Goal: Task Accomplishment & Management: Manage account settings

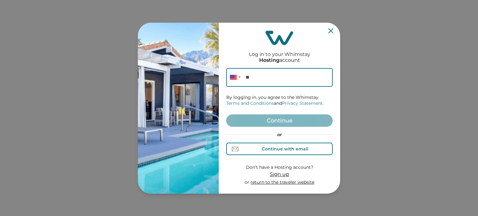
drag, startPoint x: 290, startPoint y: 144, endPoint x: 287, endPoint y: 133, distance: 11.4
click at [290, 144] on button "Continue with email" at bounding box center [279, 149] width 106 height 12
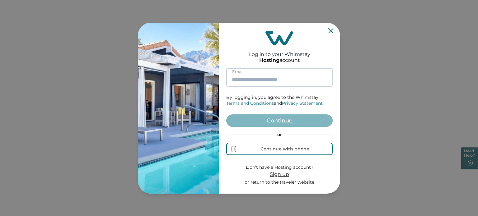
click at [279, 83] on input at bounding box center [279, 77] width 106 height 19
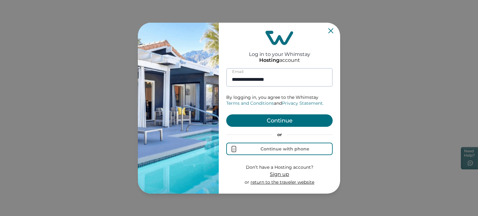
type input "**********"
click at [226, 114] on button "Continue" at bounding box center [279, 120] width 106 height 12
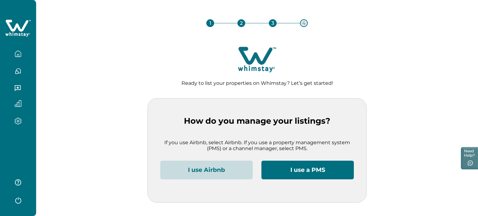
click at [227, 164] on button "I use Airbnb" at bounding box center [206, 170] width 92 height 19
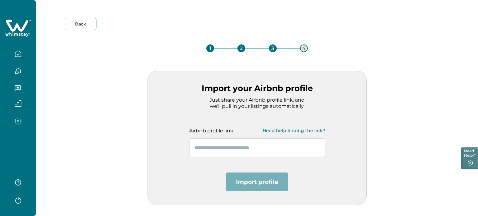
click at [234, 153] on input "text" at bounding box center [257, 147] width 136 height 19
paste input "**********"
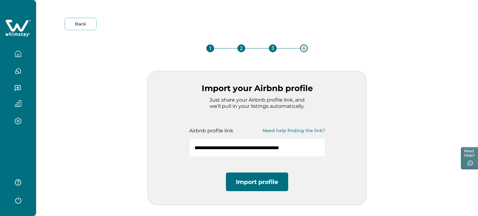
type input "**********"
click at [252, 188] on button "Import profile" at bounding box center [257, 182] width 62 height 19
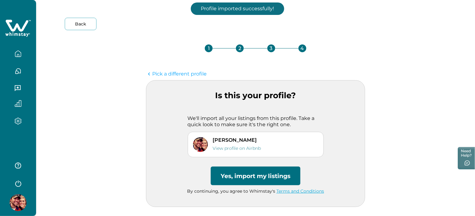
click at [249, 175] on button "Yes, import my listings" at bounding box center [256, 176] width 90 height 19
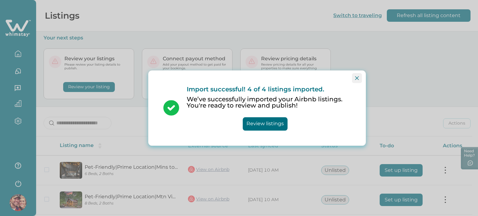
click at [358, 78] on icon "Close" at bounding box center [357, 78] width 4 height 4
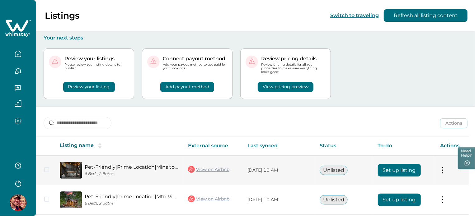
click at [393, 160] on td "Set up listing" at bounding box center [404, 170] width 62 height 30
click at [393, 167] on button "Set up listing" at bounding box center [399, 170] width 43 height 12
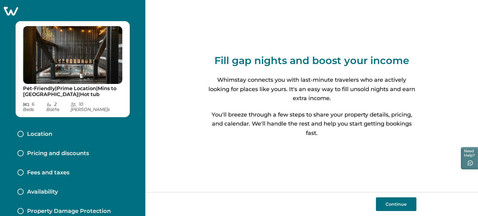
click at [392, 203] on button "Continue" at bounding box center [396, 204] width 40 height 14
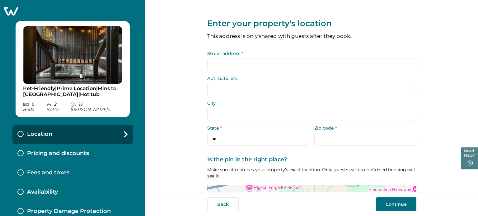
click at [295, 64] on input "Street address *" at bounding box center [311, 64] width 209 height 13
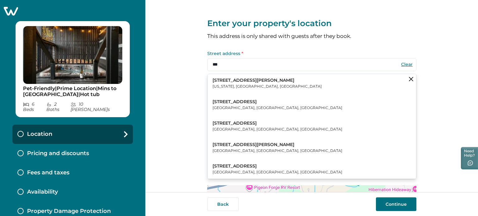
click at [285, 85] on button "[STREET_ADDRESS][PERSON_NAME][US_STATE]" at bounding box center [311, 83] width 208 height 19
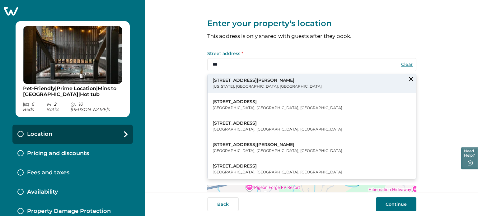
type input "**********"
type input "********"
select select "**"
type input "*****"
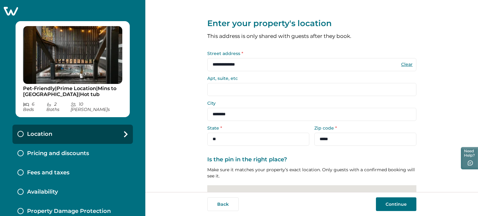
click at [401, 207] on button "Continue" at bounding box center [396, 204] width 40 height 14
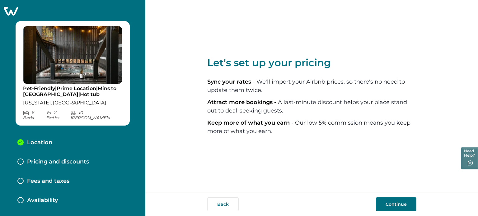
click at [391, 204] on button "Continue" at bounding box center [396, 204] width 40 height 14
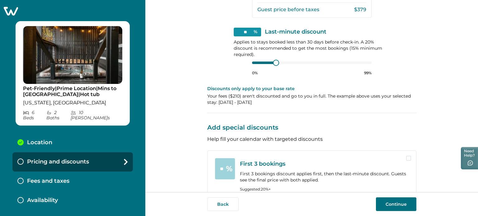
scroll to position [234, 0]
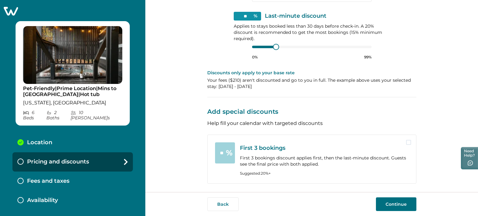
click at [407, 144] on span at bounding box center [408, 142] width 5 height 5
click at [269, 174] on p "Suggested: 20 %+" at bounding box center [324, 173] width 169 height 5
click at [264, 157] on p "First 3 bookings discount applies first, then the last-minute discount. Guests …" at bounding box center [324, 161] width 169 height 12
click at [217, 151] on input "**" at bounding box center [225, 152] width 20 height 21
drag, startPoint x: 224, startPoint y: 154, endPoint x: 206, endPoint y: 150, distance: 18.5
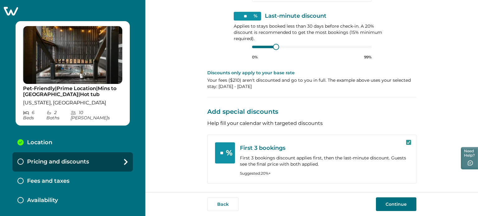
click at [207, 150] on div "** % First 3 bookings First 3 bookings discount applies first, then the last-mi…" at bounding box center [311, 159] width 209 height 49
type input "**"
click at [407, 143] on icon at bounding box center [408, 142] width 4 height 3
click at [407, 143] on span at bounding box center [408, 142] width 5 height 5
click at [387, 207] on button "Continue" at bounding box center [396, 204] width 40 height 14
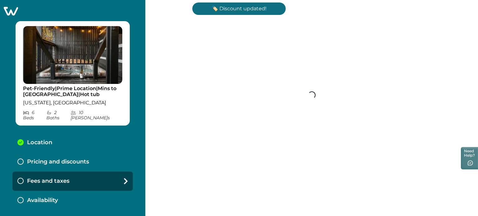
scroll to position [111, 0]
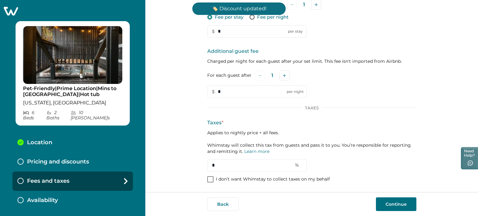
click at [224, 180] on p "I don’t want Whimstay to collect taxes on my behalf" at bounding box center [273, 179] width 114 height 6
click at [396, 202] on button "Continue" at bounding box center [396, 204] width 40 height 14
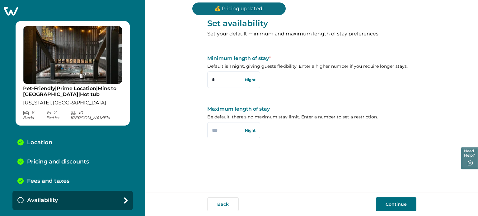
click at [403, 206] on button "Continue" at bounding box center [396, 204] width 40 height 14
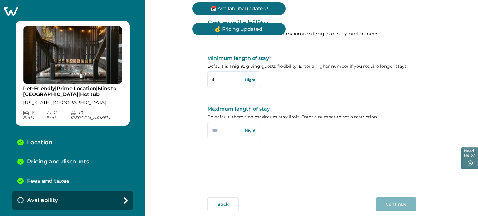
scroll to position [8, 0]
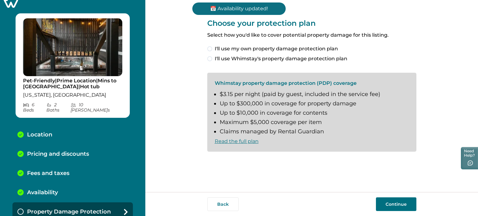
click at [267, 48] on span "I'll use my own property damage protection plan" at bounding box center [276, 48] width 123 height 7
click at [381, 197] on div "Back Continue" at bounding box center [311, 204] width 332 height 24
click at [386, 207] on button "Continue" at bounding box center [396, 204] width 40 height 14
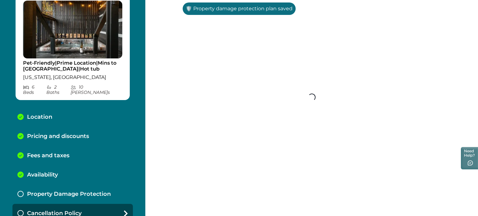
scroll to position [27, 0]
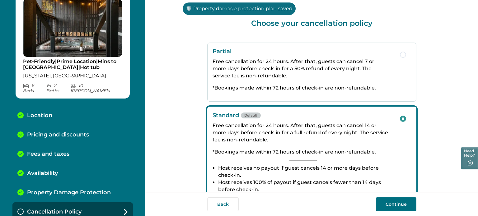
click at [386, 207] on button "Continue" at bounding box center [396, 204] width 40 height 14
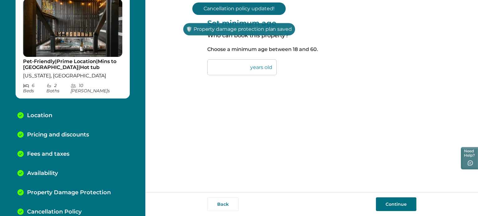
scroll to position [46, 0]
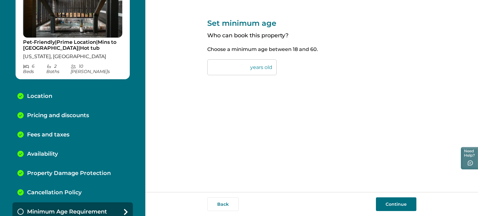
click at [391, 200] on button "Continue" at bounding box center [396, 204] width 40 height 14
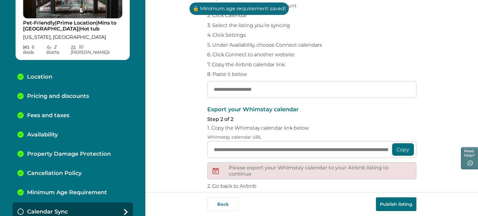
scroll to position [119, 0]
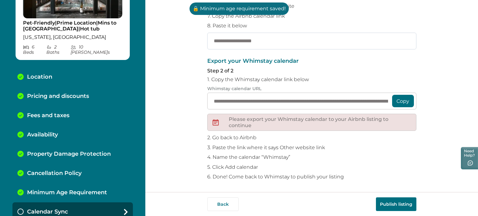
click at [242, 45] on input "text" at bounding box center [311, 41] width 209 height 17
paste input "**********"
type input "**********"
click at [391, 206] on button "Publish listing" at bounding box center [396, 204] width 40 height 14
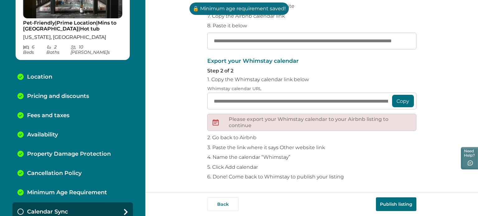
scroll to position [0, 0]
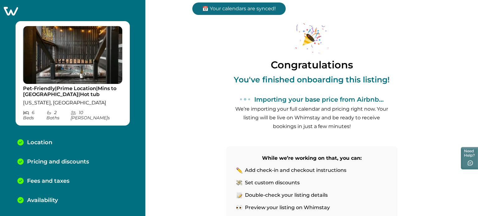
click at [16, 11] on icon at bounding box center [10, 11] width 15 height 10
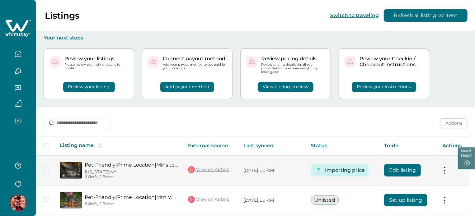
click at [159, 165] on link "Pet-Friendly|Prime Location|Mins to [GEOGRAPHIC_DATA]|Hot tub" at bounding box center [131, 165] width 93 height 6
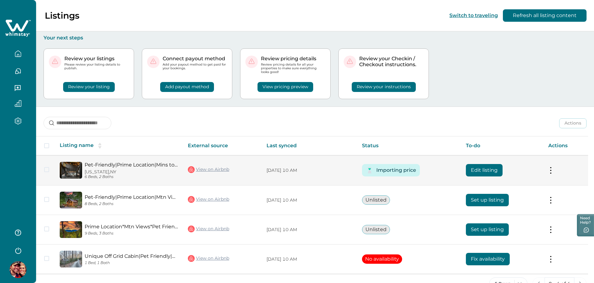
click at [474, 165] on button "Edit listing" at bounding box center [484, 170] width 37 height 12
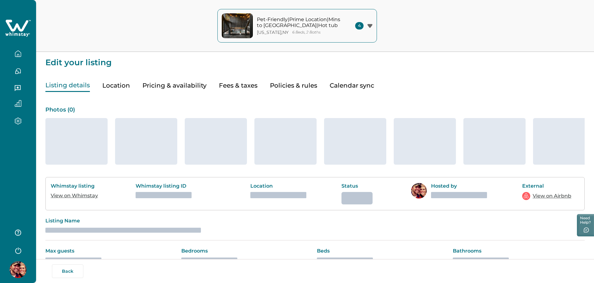
click at [165, 88] on button "Pricing & availability" at bounding box center [174, 85] width 64 height 13
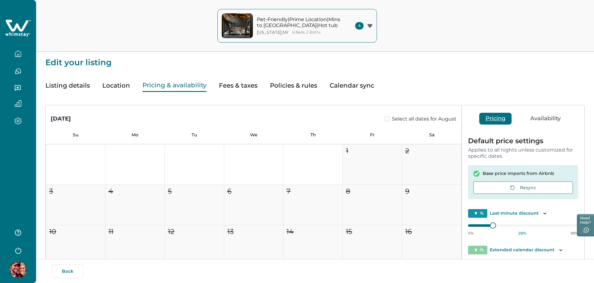
type input "**"
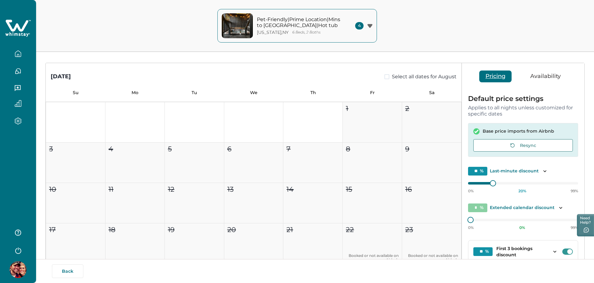
scroll to position [120, 0]
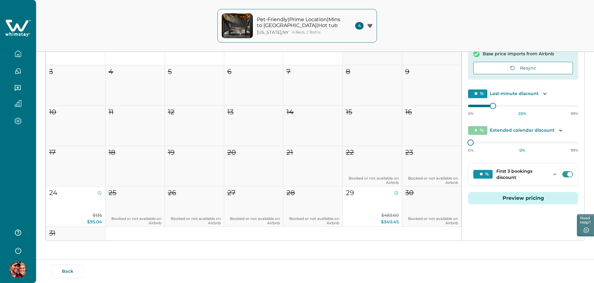
click at [474, 172] on icon "Toggle dropdown" at bounding box center [555, 174] width 6 height 6
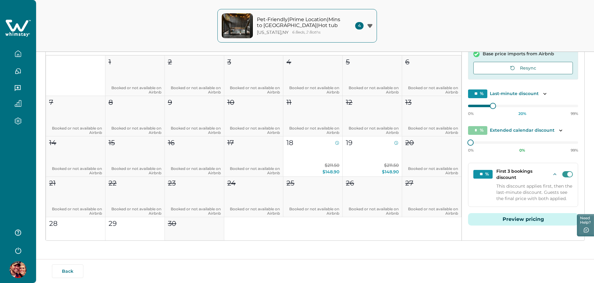
scroll to position [249, 0]
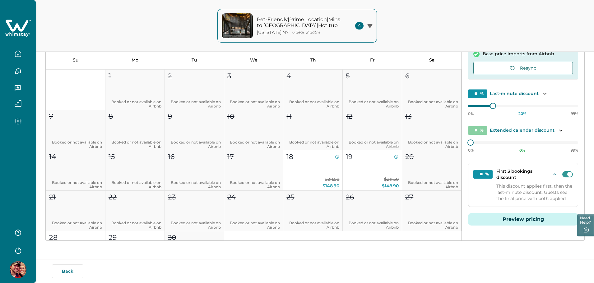
drag, startPoint x: 480, startPoint y: 174, endPoint x: 484, endPoint y: 175, distance: 4.6
click at [474, 175] on input "**" at bounding box center [482, 174] width 19 height 9
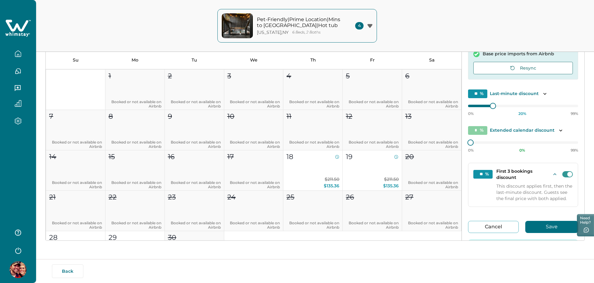
type input "**"
click at [474, 145] on div "0% 21 % 99%" at bounding box center [523, 145] width 110 height 16
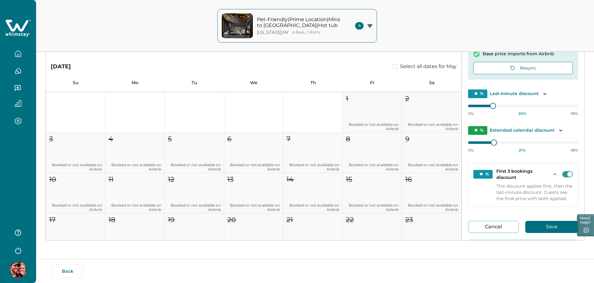
scroll to position [2332, 0]
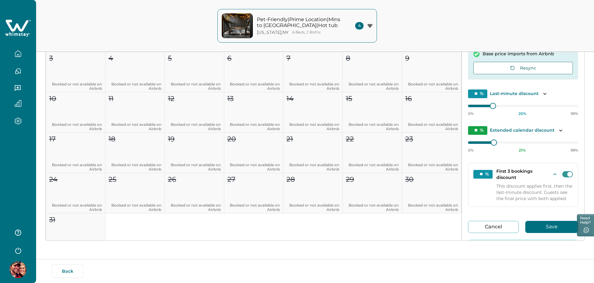
click at [17, 53] on icon "button" at bounding box center [18, 53] width 7 height 7
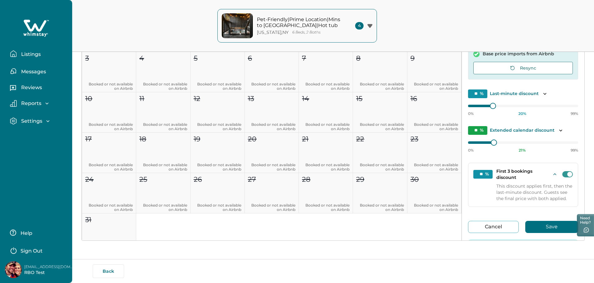
click at [17, 53] on button "Listings" at bounding box center [38, 54] width 57 height 12
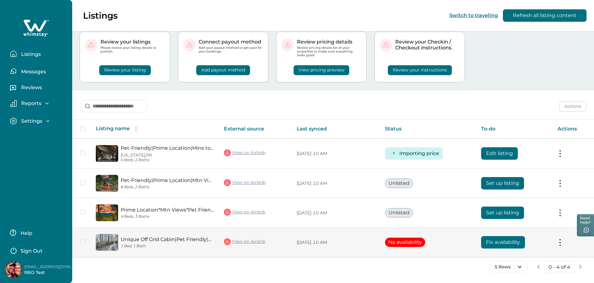
scroll to position [17, 0]
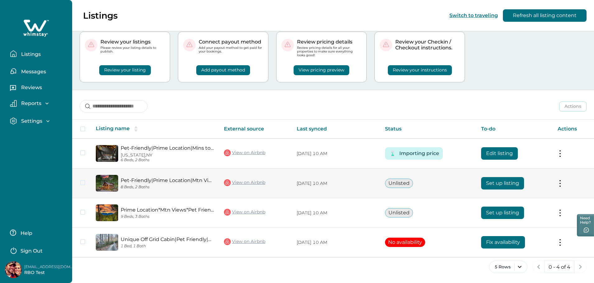
click at [243, 183] on link "View on Airbnb" at bounding box center [244, 183] width 41 height 8
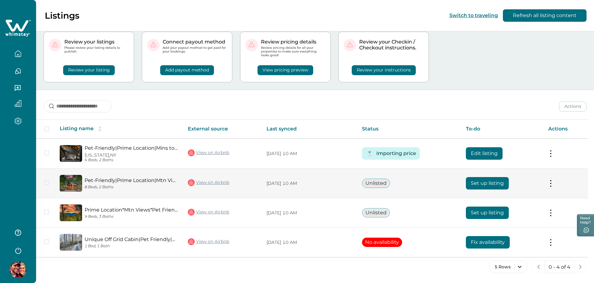
click at [217, 182] on link "View on Airbnb" at bounding box center [208, 183] width 41 height 8
click at [474, 184] on button "Set up listing" at bounding box center [487, 183] width 43 height 12
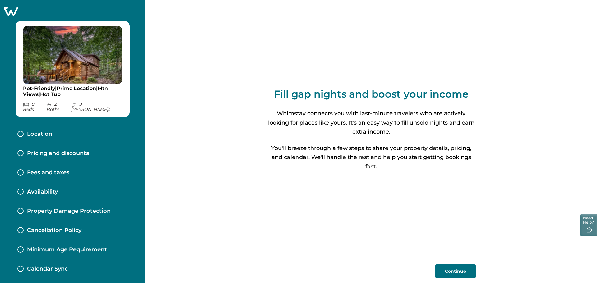
click at [449, 216] on button "Continue" at bounding box center [455, 272] width 40 height 14
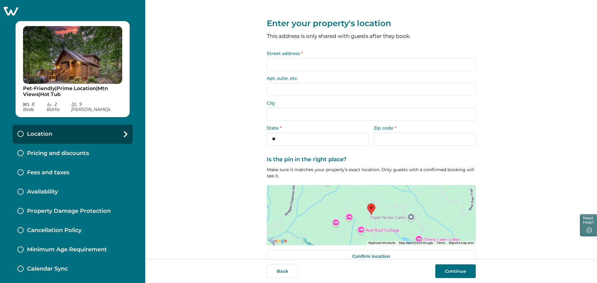
click at [291, 59] on input "Street address *" at bounding box center [371, 64] width 209 height 13
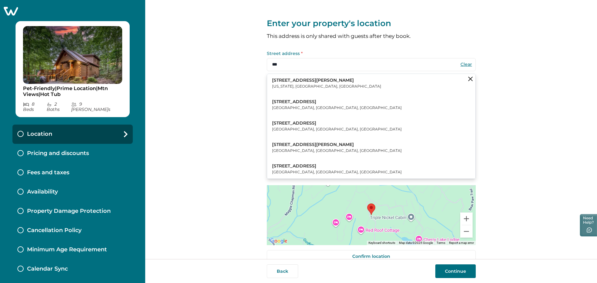
click at [293, 76] on button "[STREET_ADDRESS][PERSON_NAME][US_STATE]" at bounding box center [371, 83] width 208 height 19
type input "**********"
type input "********"
select select "**"
type input "*****"
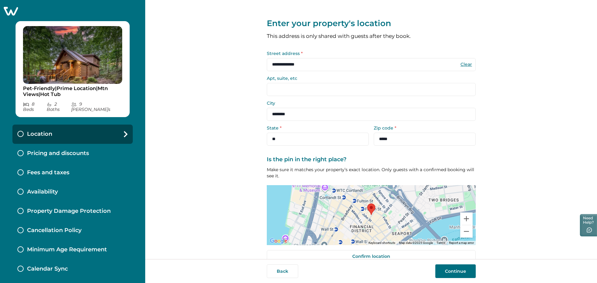
click at [461, 216] on button "Continue" at bounding box center [455, 272] width 40 height 14
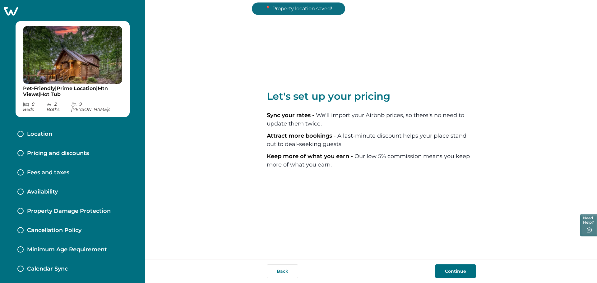
click at [461, 216] on button "Continue" at bounding box center [455, 272] width 40 height 14
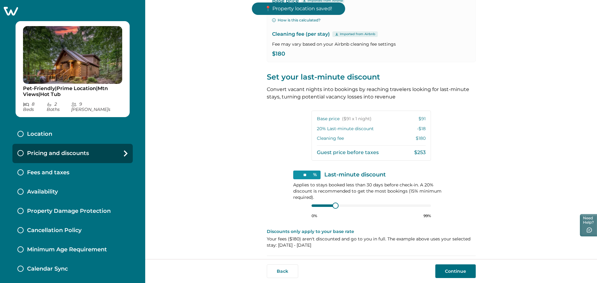
scroll to position [167, 0]
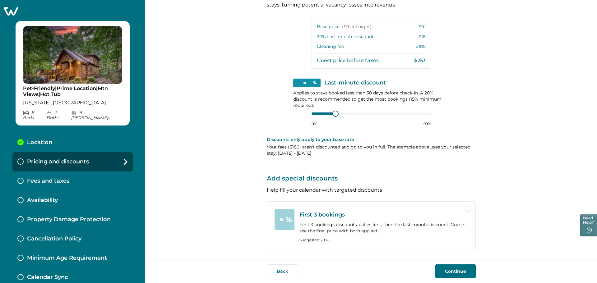
click at [271, 216] on div "** % First 3 bookings First 3 bookings discount applies first, then the last-mi…" at bounding box center [371, 226] width 209 height 49
click at [466, 211] on span at bounding box center [468, 209] width 5 height 5
type input "**"
click at [68, 133] on div "Location" at bounding box center [72, 142] width 120 height 19
select select "**"
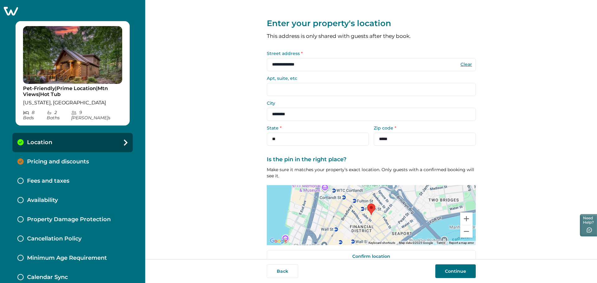
click at [70, 159] on p "Pricing and discounts" at bounding box center [58, 162] width 62 height 7
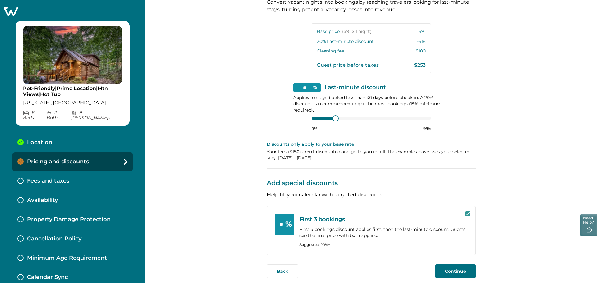
scroll to position [167, 0]
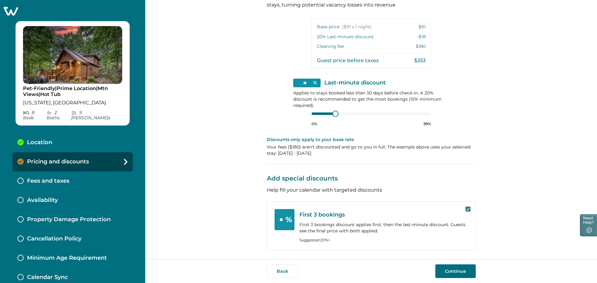
click at [466, 209] on icon at bounding box center [468, 209] width 4 height 3
click at [49, 133] on div "Location" at bounding box center [72, 142] width 120 height 19
select select "**"
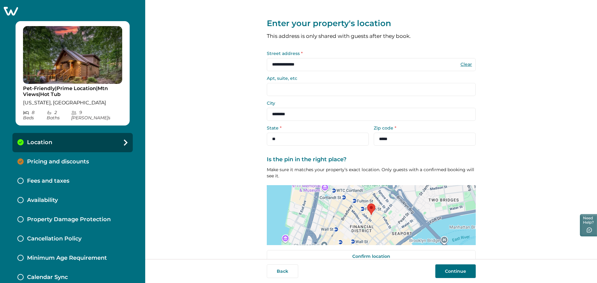
click at [55, 159] on p "Pricing and discounts" at bounding box center [58, 162] width 62 height 7
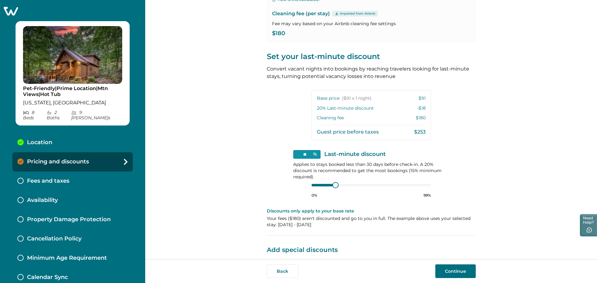
scroll to position [167, 0]
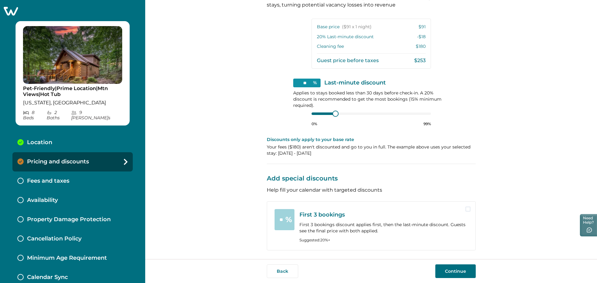
click at [470, 207] on div "** % First 3 bookings First 3 bookings discount applies first, then the last-mi…" at bounding box center [371, 226] width 209 height 49
click at [468, 212] on div at bounding box center [468, 210] width 5 height 7
click at [466, 211] on span at bounding box center [468, 209] width 5 height 5
click at [462, 216] on button "Continue" at bounding box center [455, 272] width 40 height 14
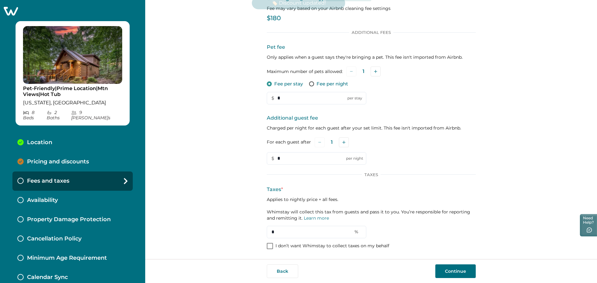
scroll to position [44, 0]
click at [362, 216] on p "I don’t want Whimstay to collect taxes on my behalf" at bounding box center [333, 246] width 114 height 6
click at [444, 216] on button "Continue" at bounding box center [455, 272] width 40 height 14
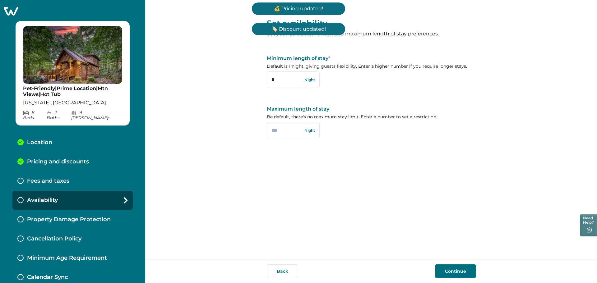
click at [444, 216] on button "Continue" at bounding box center [455, 272] width 40 height 14
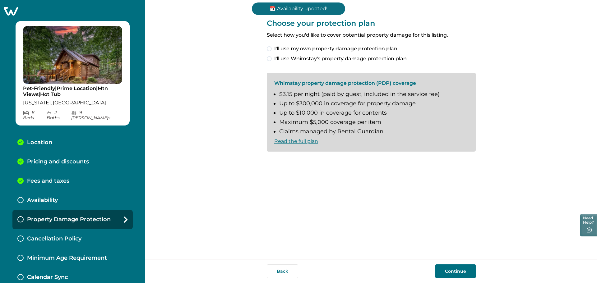
click at [343, 48] on span "I'll use my own property damage protection plan" at bounding box center [335, 48] width 123 height 7
click at [464, 216] on button "Continue" at bounding box center [455, 272] width 40 height 14
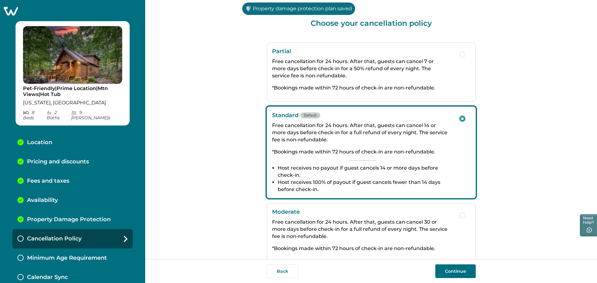
click at [464, 216] on button "Continue" at bounding box center [455, 272] width 40 height 14
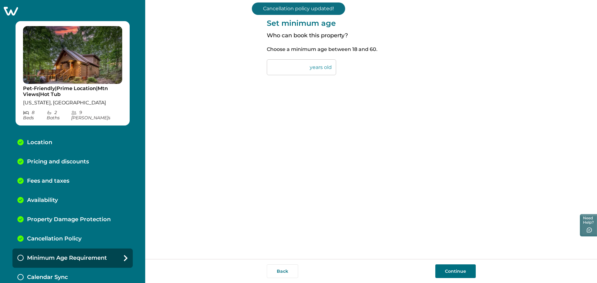
click at [463, 216] on button "Continue" at bounding box center [455, 272] width 40 height 14
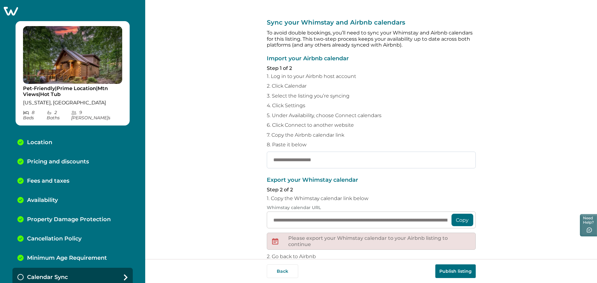
click at [345, 161] on input "text" at bounding box center [371, 160] width 209 height 17
paste input "**********"
type input "**********"
click at [445, 216] on button "Publish listing" at bounding box center [455, 272] width 40 height 14
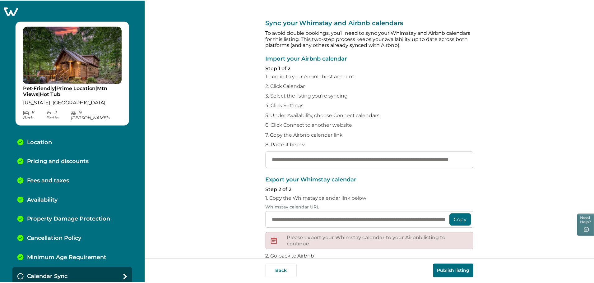
scroll to position [0, 0]
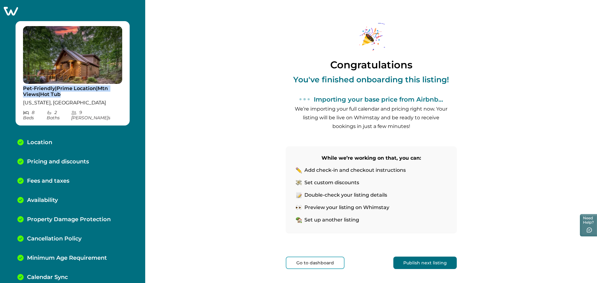
copy p "Pet-Friendly|Prime Location|Mtn Views|Hot Tub"
drag, startPoint x: 65, startPoint y: 92, endPoint x: 21, endPoint y: 90, distance: 43.9
click at [21, 90] on div "Pet-Friendly|Prime Location|Mtn Views|Hot Tub New York, NY 8 Bed s 2 Bath s 9 M…" at bounding box center [73, 73] width 114 height 104
click at [8, 15] on icon at bounding box center [10, 11] width 15 height 10
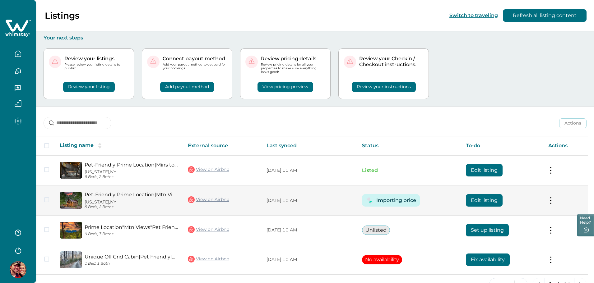
click at [474, 198] on button "Edit listing" at bounding box center [484, 200] width 37 height 12
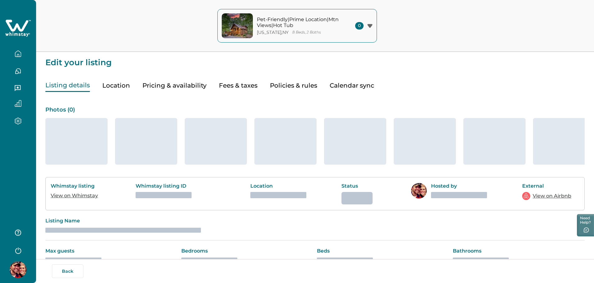
click at [23, 30] on icon at bounding box center [17, 26] width 23 height 12
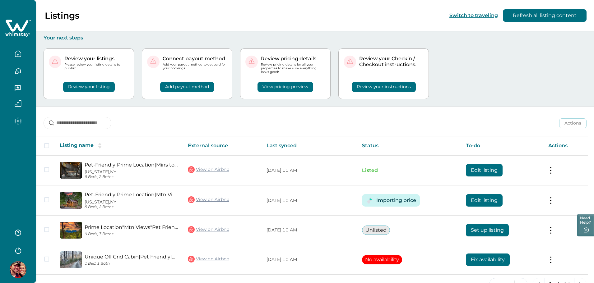
click at [165, 129] on div "Actions Actions Publish listing Unlist listing" at bounding box center [315, 118] width 558 height 23
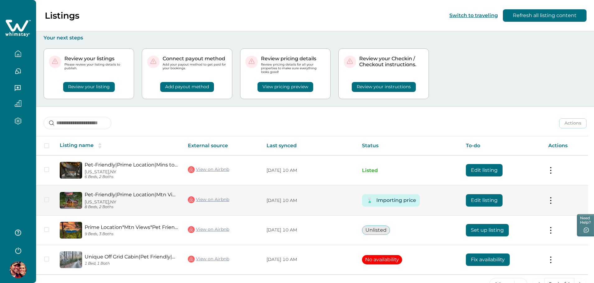
click at [480, 204] on button "Edit listing" at bounding box center [484, 200] width 37 height 12
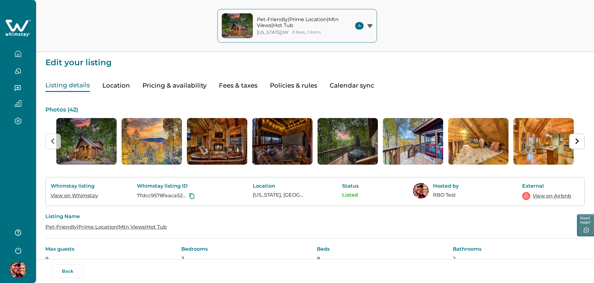
click at [23, 54] on button "button" at bounding box center [18, 54] width 26 height 12
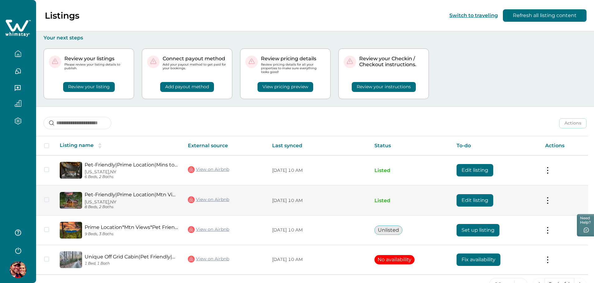
click at [487, 202] on button "Edit listing" at bounding box center [475, 200] width 37 height 12
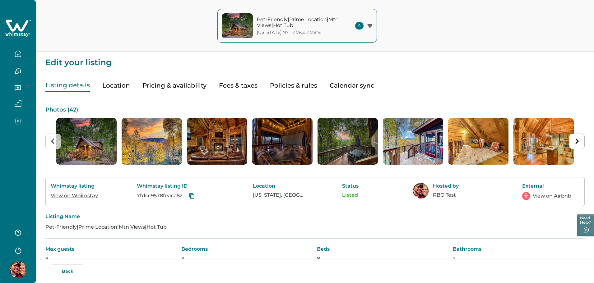
click at [179, 88] on button "Pricing & availability" at bounding box center [174, 85] width 64 height 13
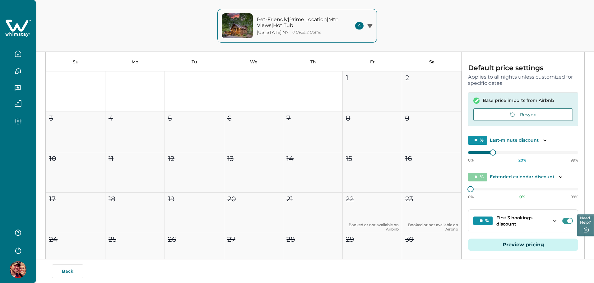
scroll to position [120, 0]
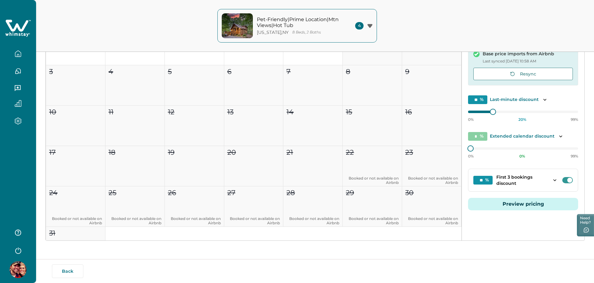
click at [472, 143] on div "* % Extended calendar discount 0% 0 % 99%" at bounding box center [523, 145] width 110 height 27
type input "**"
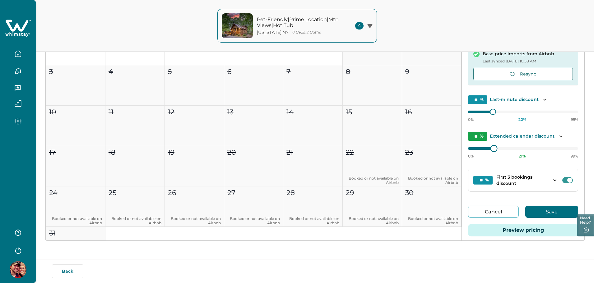
click at [491, 149] on div at bounding box center [494, 149] width 6 height 6
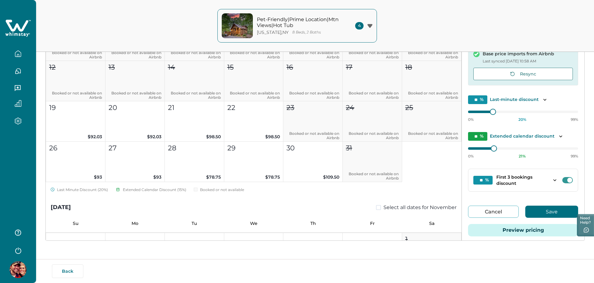
scroll to position [591, 0]
click at [553, 211] on button "Save" at bounding box center [551, 212] width 53 height 12
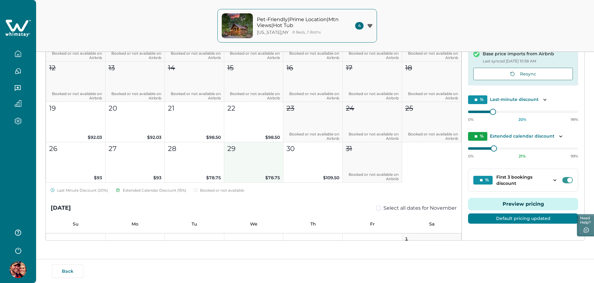
click at [253, 162] on button "29 $78.75" at bounding box center [253, 162] width 59 height 40
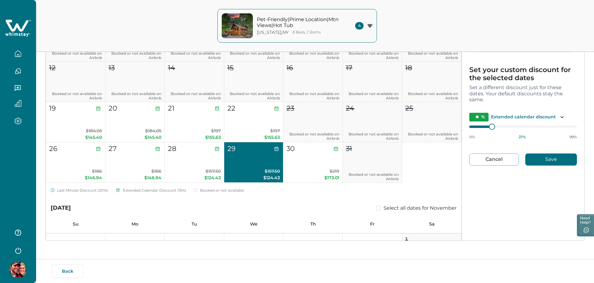
click at [277, 194] on div "Last Minute Discount (20%) Extended Calendar Discount (15%) Booked or not avail…" at bounding box center [254, 191] width 416 height 7
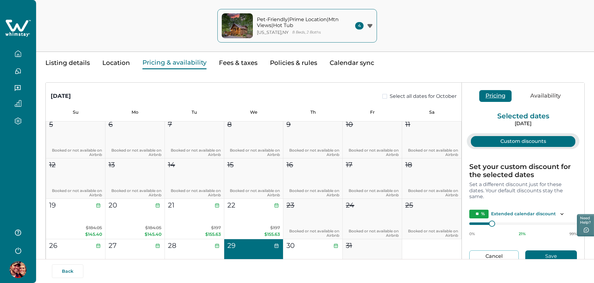
scroll to position [120, 0]
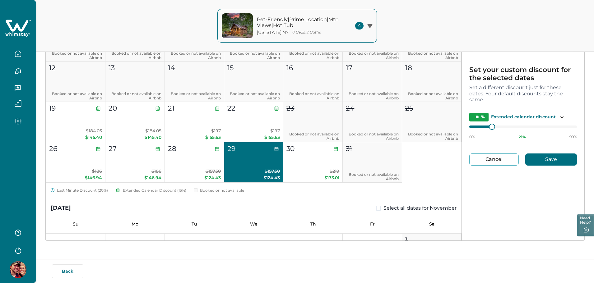
click at [538, 156] on button "Save" at bounding box center [551, 160] width 52 height 12
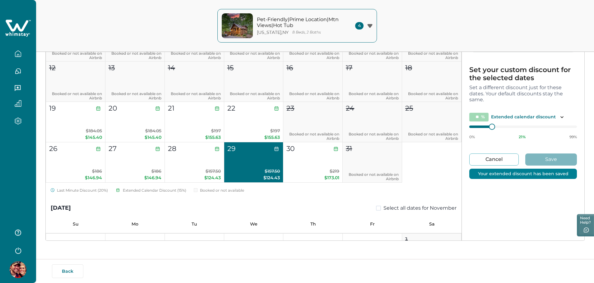
scroll to position [2, 0]
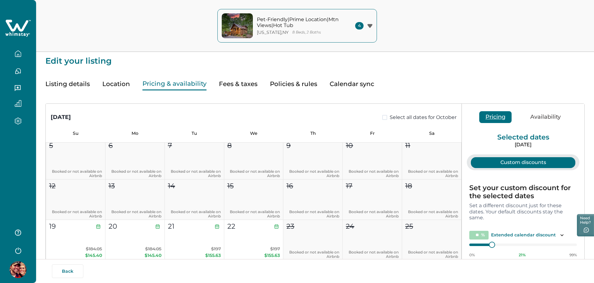
click at [497, 111] on div "Pricing Availability" at bounding box center [523, 117] width 123 height 26
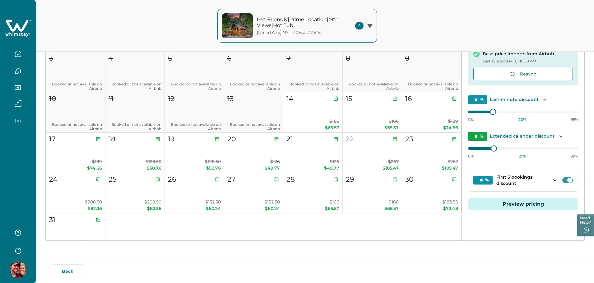
scroll to position [2394, 0]
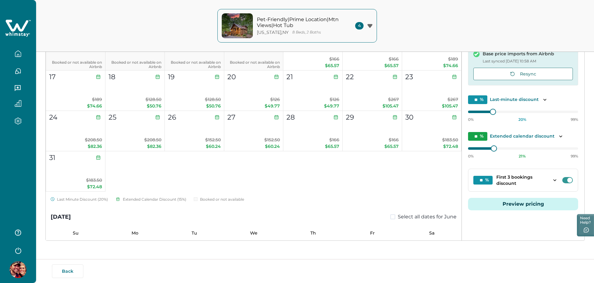
click at [141, 40] on div "Pet-Friendly|Prime Location|Mtn Views|Hot Tub New York , NY 8 Beds, 2 Baths 4 P…" at bounding box center [297, 26] width 594 height 52
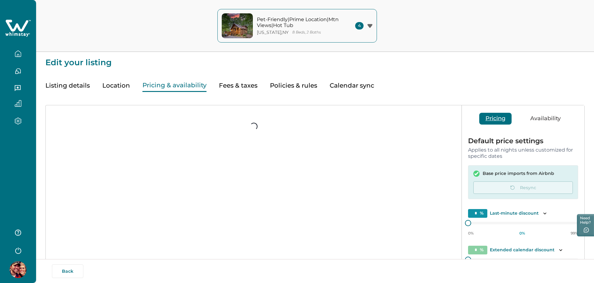
scroll to position [31, 0]
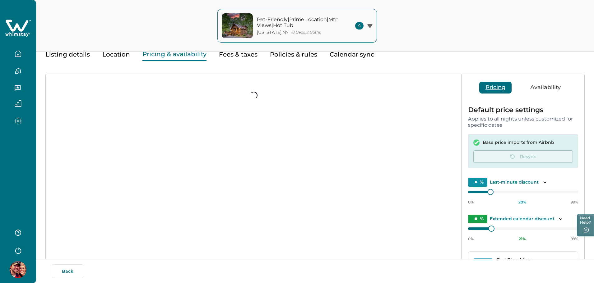
type input "**"
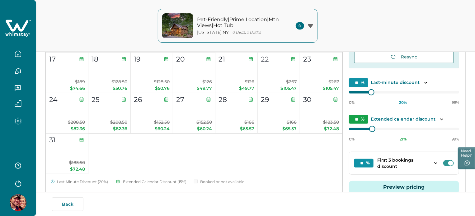
scroll to position [2426, 0]
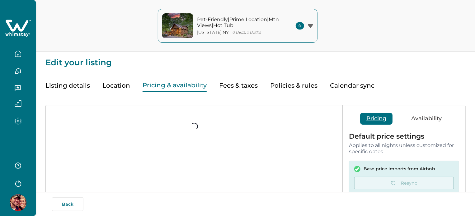
scroll to position [126, 0]
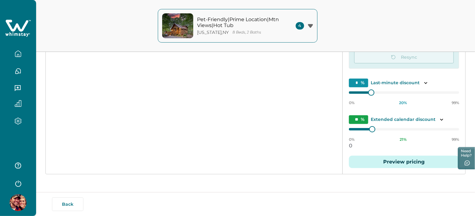
type input "**"
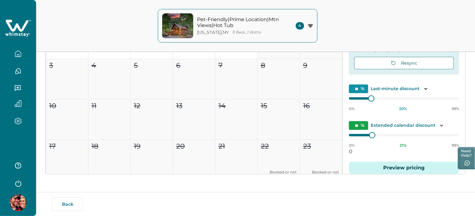
type input "**"
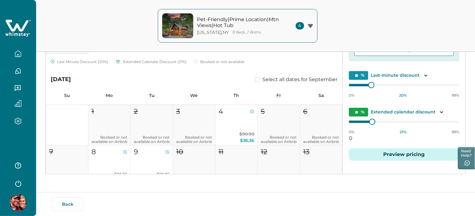
scroll to position [280, 0]
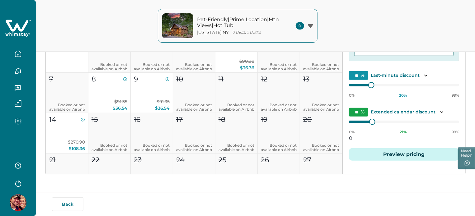
click at [231, 19] on p "Pet-Friendly|Prime Location|Mtn Views|Hot Tub" at bounding box center [239, 22] width 84 height 12
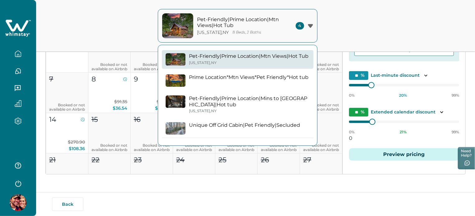
click at [23, 51] on button "button" at bounding box center [18, 54] width 26 height 12
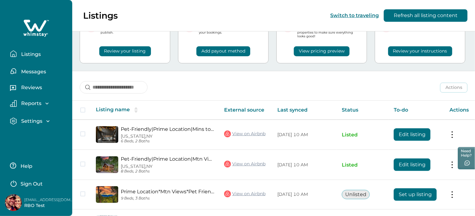
scroll to position [21, 0]
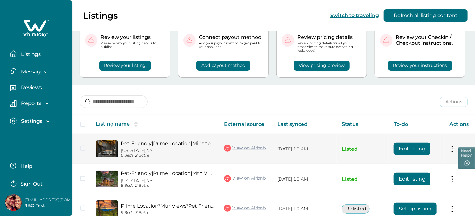
click at [402, 145] on button "Edit listing" at bounding box center [411, 149] width 37 height 12
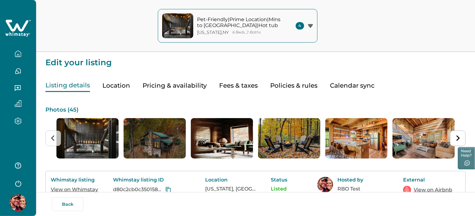
click at [198, 89] on button "Pricing & availability" at bounding box center [174, 85] width 64 height 13
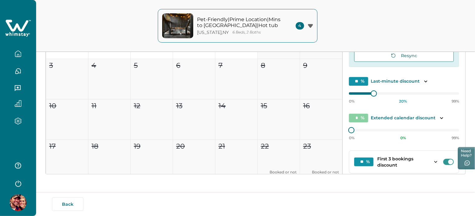
scroll to position [37, 0]
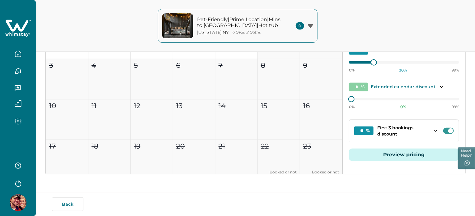
click at [235, 34] on p "6 Beds, 2 Baths" at bounding box center [247, 32] width 28 height 5
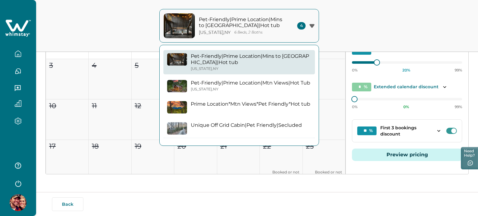
click at [226, 84] on p "Pet-Friendly|Prime Location|Mtn Views|Hot Tub" at bounding box center [250, 83] width 119 height 6
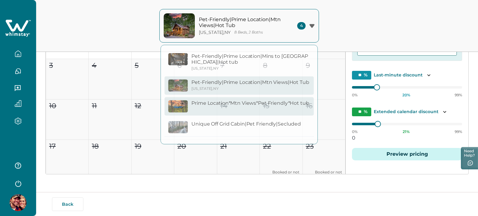
type input "**"
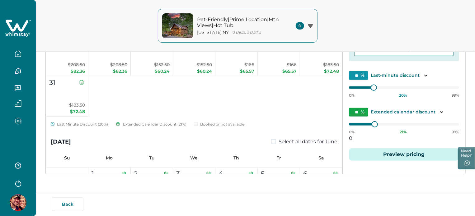
scroll to position [2457, 0]
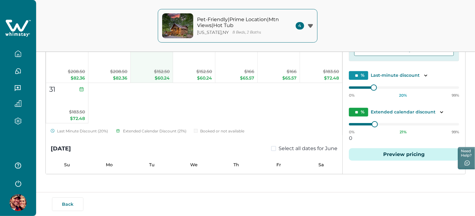
click at [154, 69] on span "$152.50" at bounding box center [162, 72] width 16 height 6
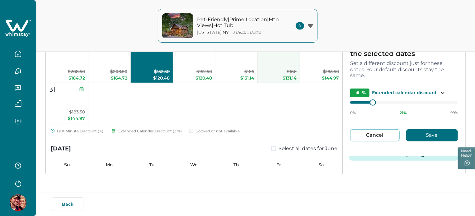
click at [279, 75] on p "$166 $131.14" at bounding box center [279, 74] width 36 height 13
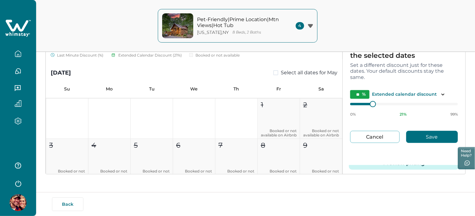
scroll to position [18, 0]
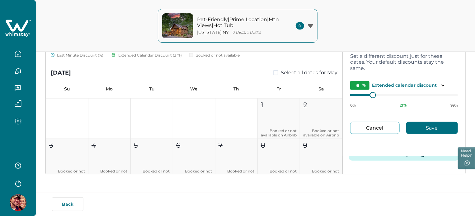
click at [420, 156] on button "Preview pricing" at bounding box center [404, 154] width 110 height 12
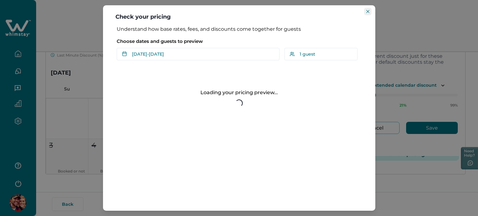
click at [369, 11] on icon "Close" at bounding box center [367, 11] width 3 height 3
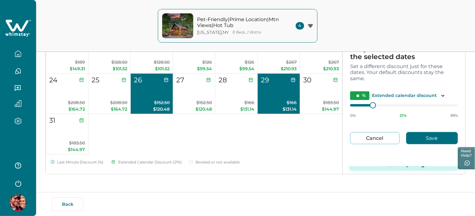
scroll to position [0, 0]
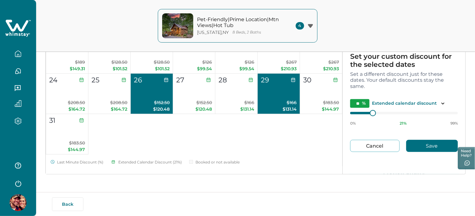
click at [364, 144] on button "Cancel" at bounding box center [374, 146] width 49 height 12
type input "**"
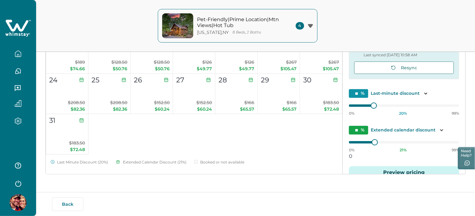
click at [12, 52] on button "button" at bounding box center [18, 54] width 26 height 12
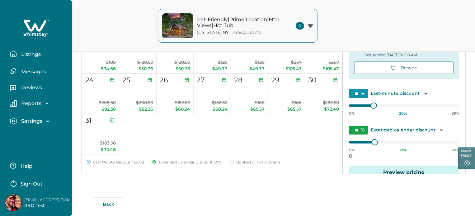
click at [19, 53] on button "Listings" at bounding box center [38, 54] width 57 height 12
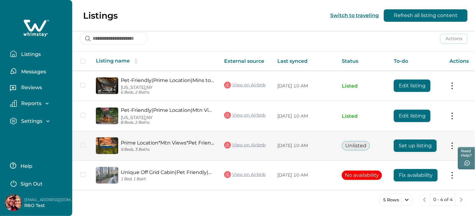
scroll to position [84, 0]
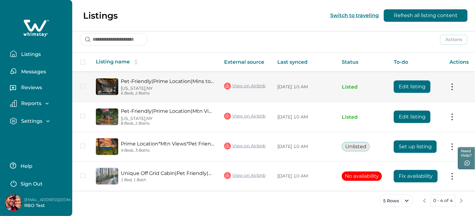
click at [169, 77] on td "Pet-Friendly|Prime Location|Mins to Pkwy|Hot tub New York, NY 6 Beds, 2 Baths" at bounding box center [155, 87] width 128 height 30
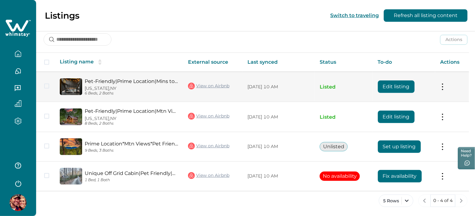
click at [169, 76] on td "Pet-Friendly|Prime Location|Mins to Pkwy|Hot tub New York, NY 6 Beds, 2 Baths" at bounding box center [119, 87] width 128 height 30
click at [165, 82] on link "Pet-Friendly|Prime Location|Mins to [GEOGRAPHIC_DATA]|Hot tub" at bounding box center [131, 81] width 93 height 6
click at [394, 86] on button "Edit listing" at bounding box center [396, 87] width 37 height 12
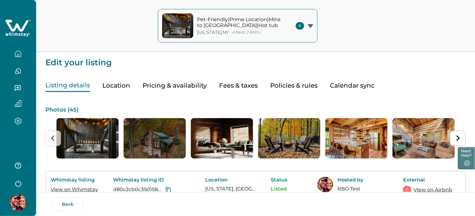
click at [179, 86] on button "Pricing & availability" at bounding box center [174, 85] width 64 height 13
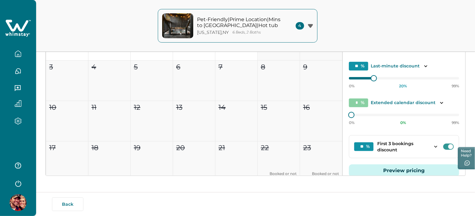
scroll to position [37, 0]
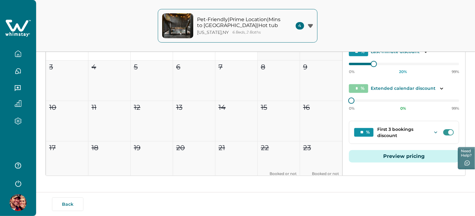
click at [437, 132] on button "Toggle dropdown" at bounding box center [435, 132] width 10 height 10
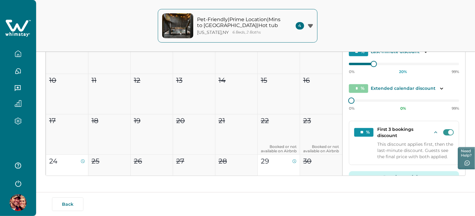
scroll to position [62, 0]
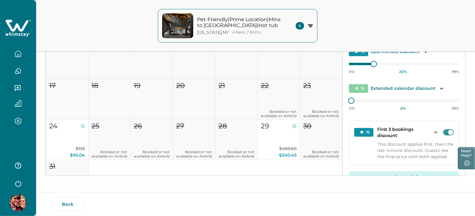
click at [390, 199] on div "Back" at bounding box center [255, 204] width 406 height 14
click at [448, 131] on span at bounding box center [450, 132] width 5 height 5
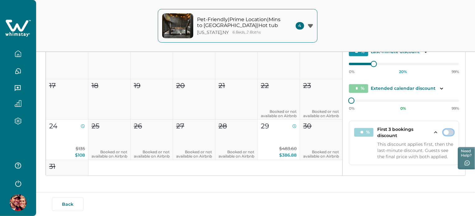
click at [445, 131] on span at bounding box center [445, 132] width 5 height 5
click at [443, 131] on span at bounding box center [448, 132] width 11 height 6
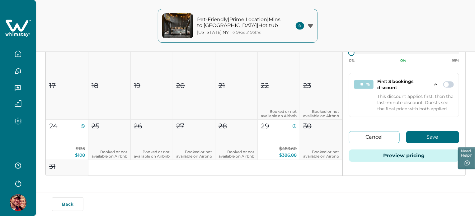
click at [419, 134] on button "Save" at bounding box center [432, 137] width 53 height 12
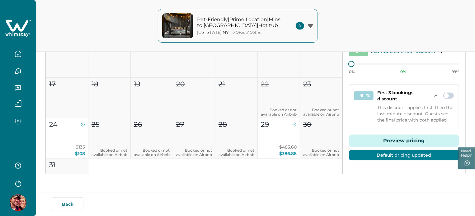
scroll to position [78, 0]
type input "**"
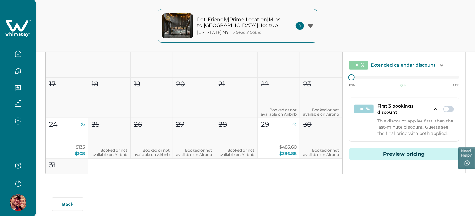
scroll to position [65, 0]
click at [23, 51] on button "button" at bounding box center [18, 54] width 26 height 12
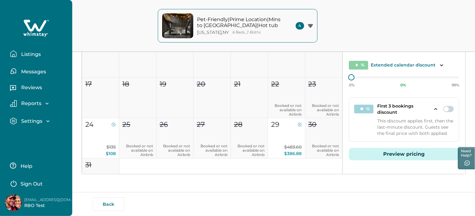
click at [22, 51] on p "Listings" at bounding box center [29, 54] width 21 height 6
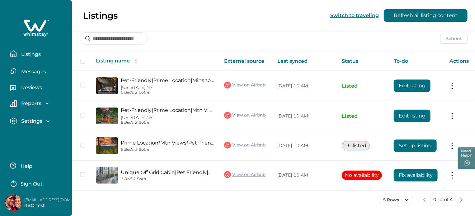
scroll to position [84, 0]
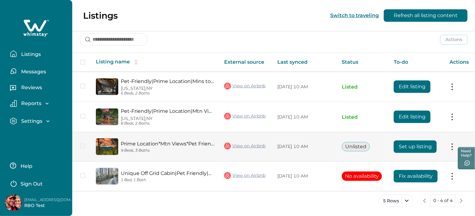
click at [237, 143] on link "View on Airbnb" at bounding box center [244, 146] width 41 height 8
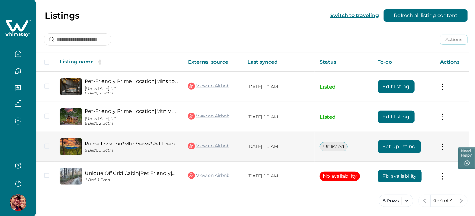
click at [398, 143] on button "Set up listing" at bounding box center [399, 147] width 43 height 12
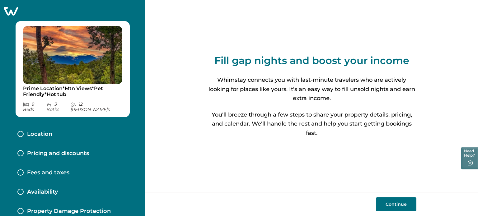
click at [10, 7] on icon at bounding box center [11, 11] width 14 height 9
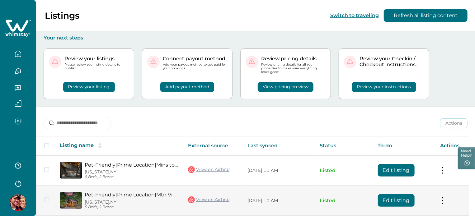
click at [386, 198] on button "Edit listing" at bounding box center [396, 200] width 37 height 12
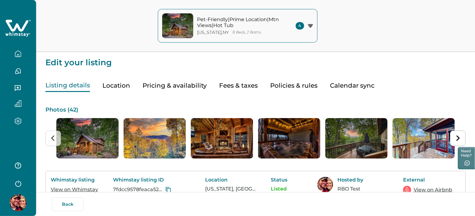
click at [183, 87] on button "Pricing & availability" at bounding box center [174, 85] width 64 height 13
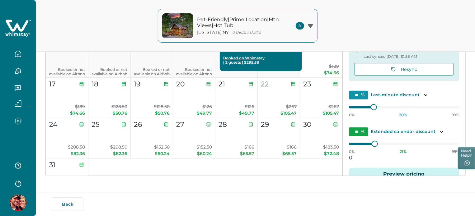
scroll to position [2426, 0]
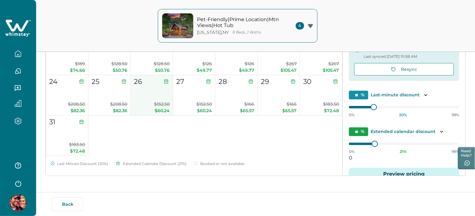
click at [150, 96] on button "26 $152.50 $60.24" at bounding box center [152, 95] width 42 height 40
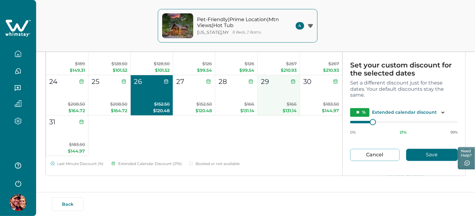
click at [276, 99] on button "29 $166 $131.14" at bounding box center [278, 95] width 42 height 40
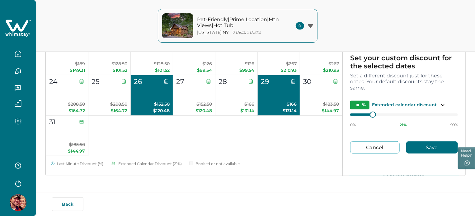
scroll to position [18, 0]
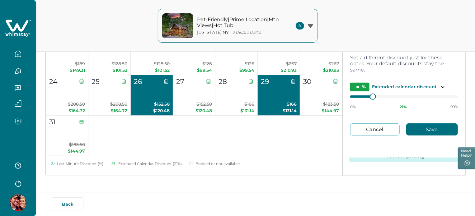
click at [15, 52] on icon "button" at bounding box center [18, 53] width 7 height 7
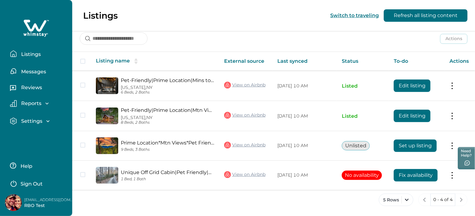
click at [15, 52] on icon "button" at bounding box center [13, 53] width 7 height 7
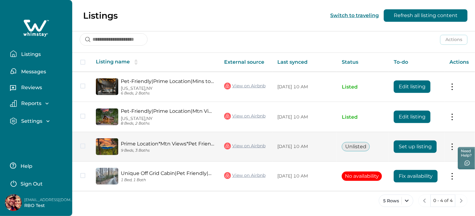
click at [399, 141] on button "Set up listing" at bounding box center [414, 147] width 43 height 12
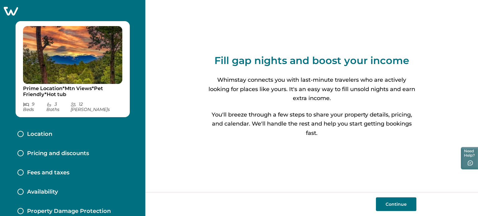
click at [80, 129] on div "Location" at bounding box center [72, 134] width 120 height 19
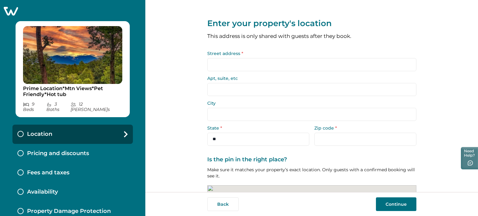
click at [401, 204] on button "Continue" at bounding box center [396, 204] width 40 height 14
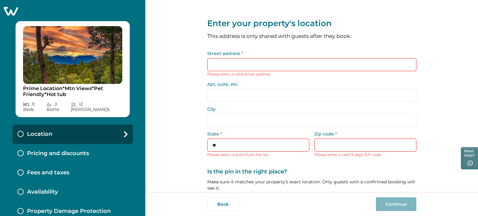
click at [256, 66] on input "Street address *" at bounding box center [311, 64] width 209 height 13
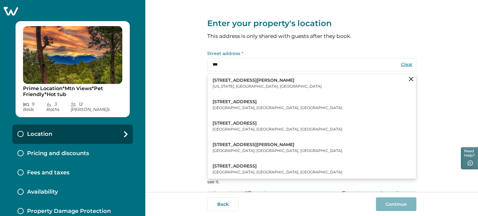
click at [254, 86] on button "123 William Street New York, NY, USA" at bounding box center [311, 83] width 208 height 19
type input "**********"
type input "********"
select select "**"
type input "*****"
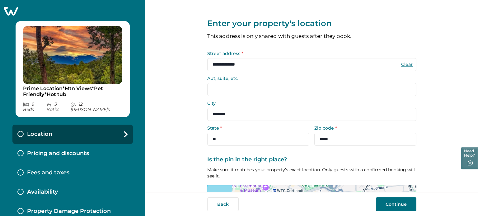
click at [406, 210] on button "Continue" at bounding box center [396, 204] width 40 height 14
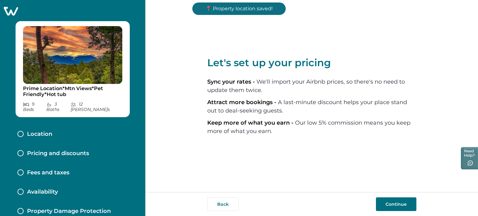
click at [399, 206] on button "Continue" at bounding box center [396, 204] width 40 height 14
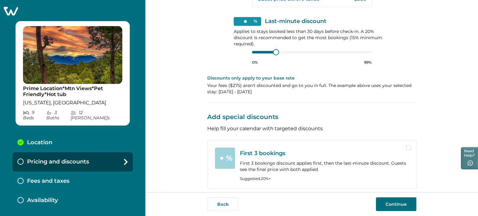
scroll to position [234, 0]
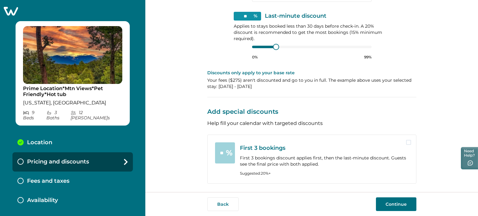
click at [386, 204] on button "Continue" at bounding box center [396, 204] width 40 height 14
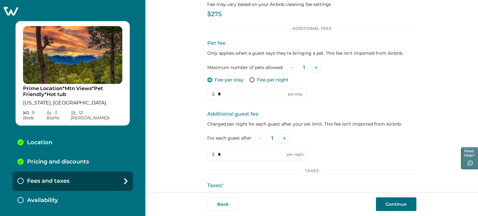
scroll to position [111, 0]
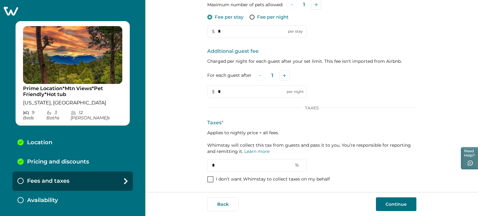
click at [207, 179] on span at bounding box center [210, 179] width 6 height 6
click at [378, 204] on button "Continue" at bounding box center [396, 204] width 40 height 14
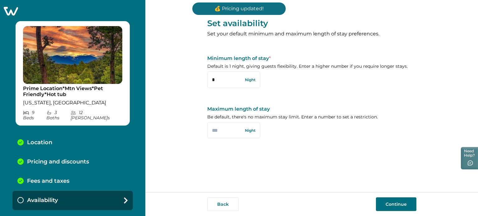
click at [395, 204] on button "Continue" at bounding box center [396, 204] width 40 height 14
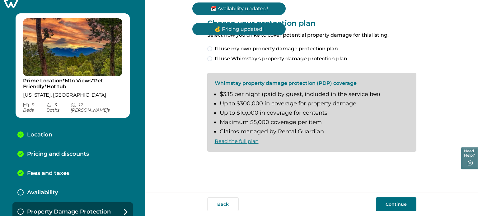
click at [395, 204] on button "Continue" at bounding box center [396, 204] width 40 height 14
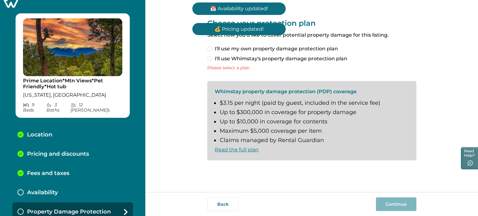
click at [277, 49] on span "I'll use my own property damage protection plan" at bounding box center [276, 48] width 123 height 7
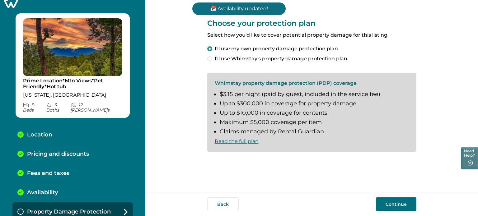
click at [396, 206] on button "Continue" at bounding box center [396, 204] width 40 height 14
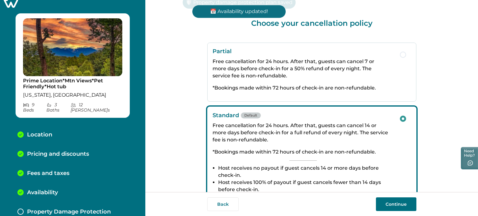
scroll to position [27, 0]
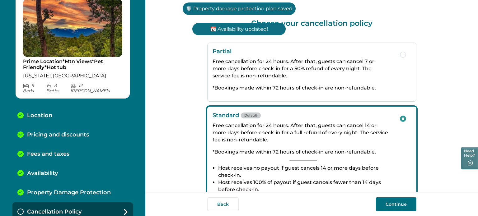
click at [396, 206] on button "Continue" at bounding box center [396, 204] width 40 height 14
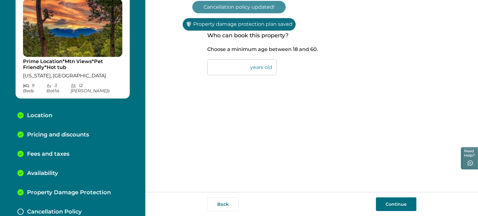
scroll to position [46, 0]
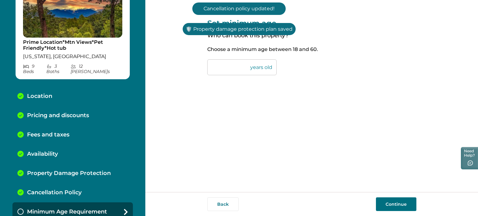
click at [396, 209] on button "Continue" at bounding box center [396, 204] width 40 height 14
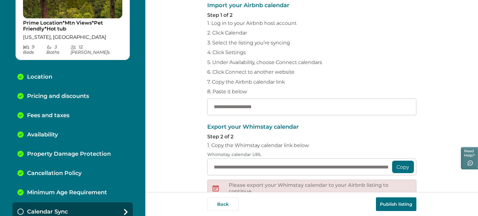
scroll to position [119, 0]
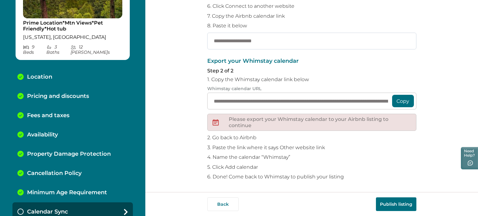
click at [312, 47] on input "text" at bounding box center [311, 41] width 209 height 17
paste input "**********"
type input "**********"
click at [398, 201] on button "Publish listing" at bounding box center [396, 204] width 40 height 14
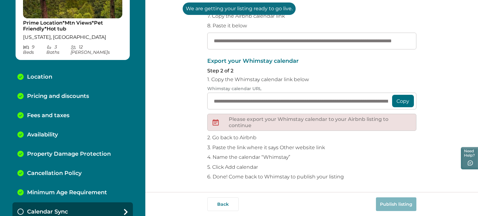
scroll to position [0, 0]
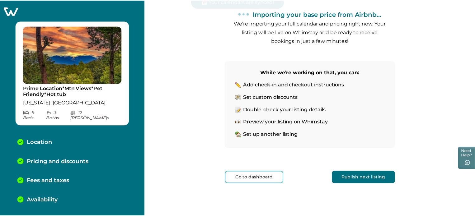
scroll to position [86, 0]
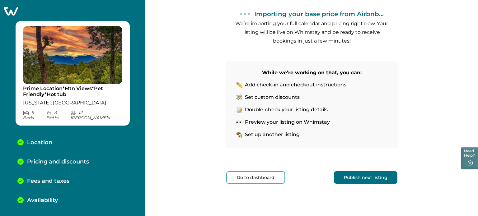
click at [14, 12] on icon at bounding box center [10, 11] width 15 height 10
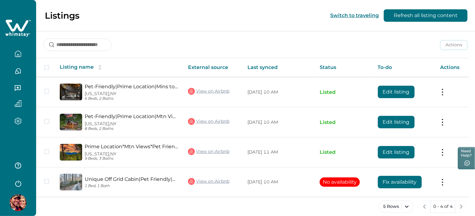
scroll to position [84, 0]
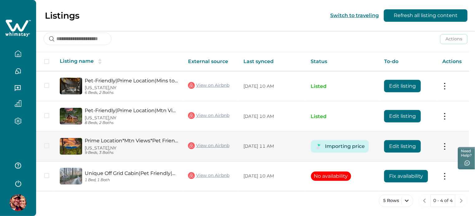
click at [399, 148] on button "Edit listing" at bounding box center [402, 146] width 37 height 12
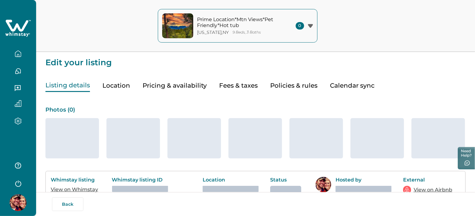
click at [197, 81] on button "Pricing & availability" at bounding box center [174, 85] width 64 height 13
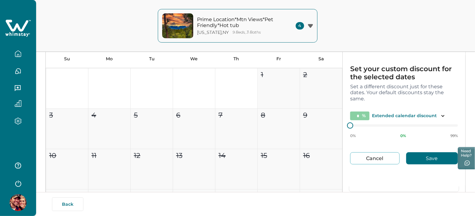
scroll to position [126, 0]
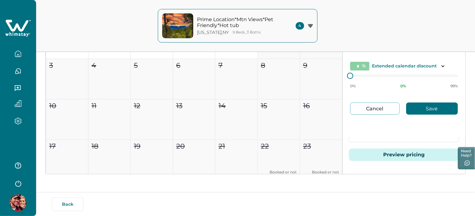
drag, startPoint x: 370, startPoint y: 104, endPoint x: 370, endPoint y: 112, distance: 8.1
click at [370, 105] on button "Cancel" at bounding box center [374, 109] width 49 height 12
type input "*"
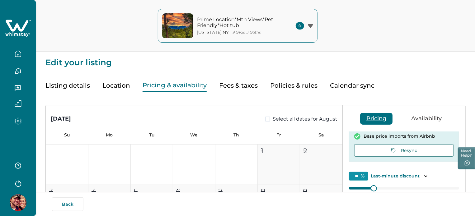
scroll to position [0, 0]
click at [58, 85] on button "Listing details" at bounding box center [67, 85] width 44 height 13
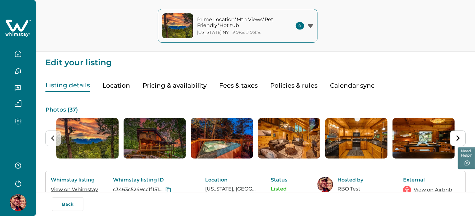
click at [149, 84] on button "Pricing & availability" at bounding box center [174, 85] width 64 height 13
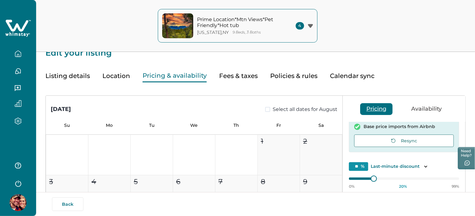
scroll to position [2, 0]
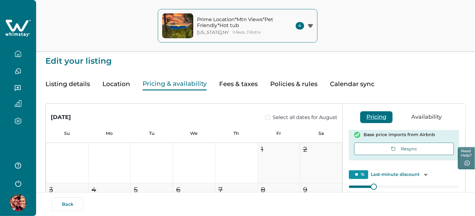
drag, startPoint x: 52, startPoint y: 86, endPoint x: 171, endPoint y: 100, distance: 120.2
click at [52, 86] on button "Listing details" at bounding box center [67, 84] width 44 height 13
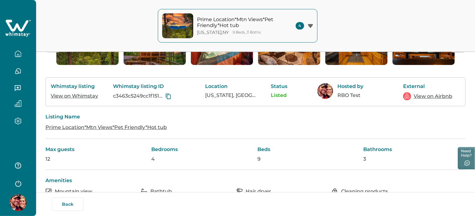
scroll to position [95, 0]
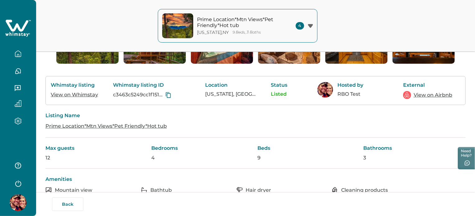
click at [91, 98] on link "View on Whimstay" at bounding box center [74, 95] width 47 height 6
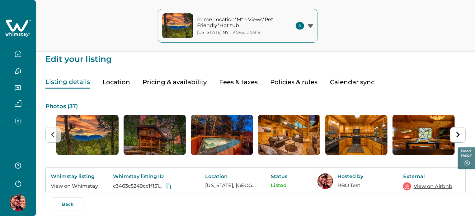
scroll to position [0, 0]
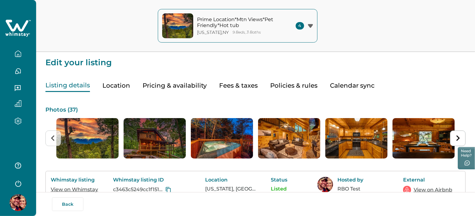
click at [172, 76] on div "Listing details Location Pricing & availability Fees & taxes Policies & rules C…" at bounding box center [255, 79] width 420 height 25
click at [171, 83] on button "Pricing & availability" at bounding box center [174, 85] width 64 height 13
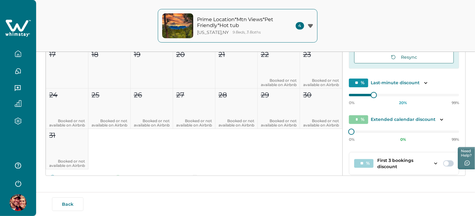
scroll to position [37, 0]
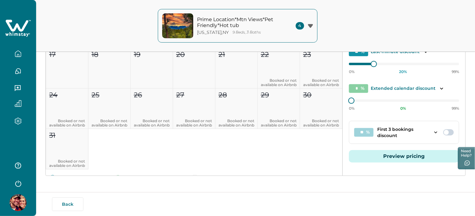
click at [448, 130] on span at bounding box center [448, 132] width 11 height 6
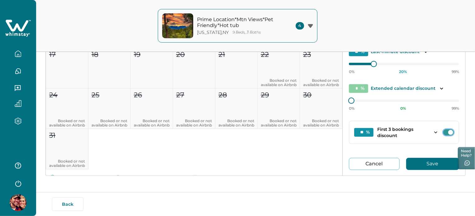
click at [426, 165] on button "Save" at bounding box center [432, 164] width 53 height 12
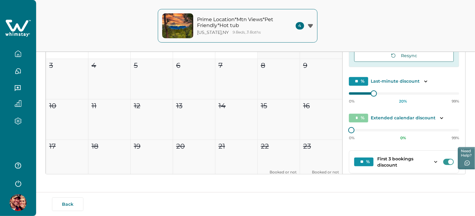
scroll to position [0, 0]
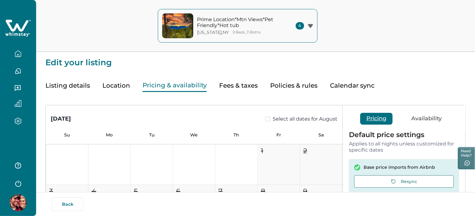
click at [81, 87] on button "Listing details" at bounding box center [67, 85] width 44 height 13
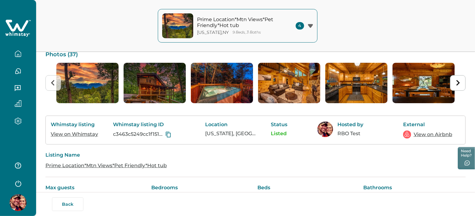
scroll to position [56, 0]
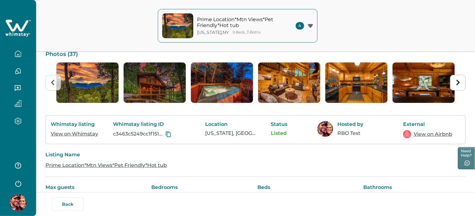
click at [83, 137] on link "View on Whimstay" at bounding box center [74, 134] width 47 height 6
click at [417, 138] on link "View on Airbnb" at bounding box center [432, 134] width 39 height 7
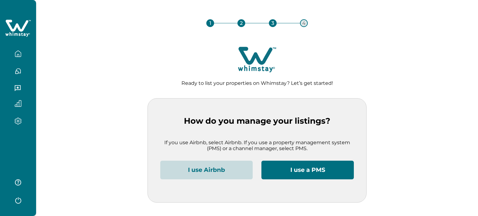
click at [234, 168] on button "I use Airbnb" at bounding box center [206, 170] width 92 height 19
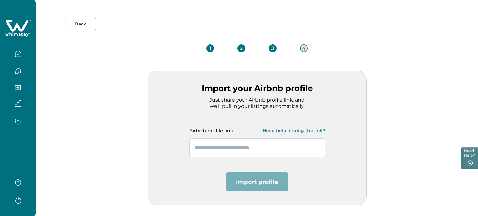
click at [201, 145] on input "text" at bounding box center [257, 147] width 136 height 19
paste input "**********"
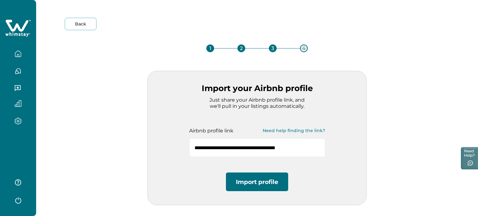
type input "**********"
click at [241, 174] on button "Import profile" at bounding box center [257, 182] width 62 height 19
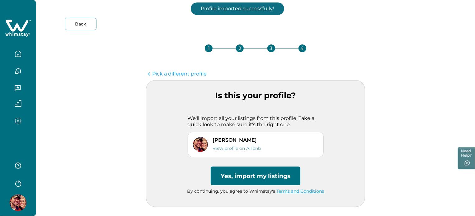
click at [241, 174] on button "Yes, import my listings" at bounding box center [256, 176] width 90 height 19
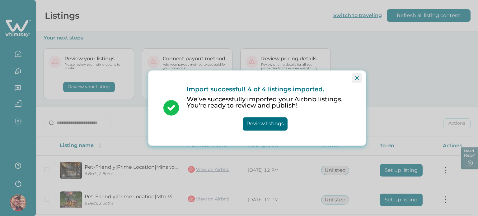
click at [354, 77] on button "Close" at bounding box center [357, 78] width 10 height 10
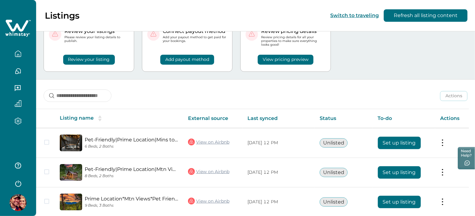
scroll to position [83, 0]
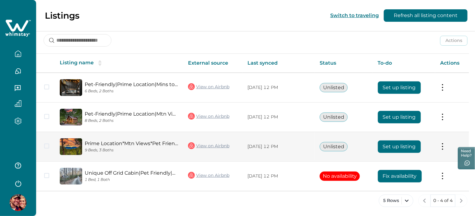
click at [401, 143] on button "Set up listing" at bounding box center [399, 147] width 43 height 12
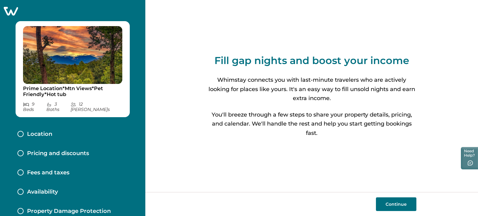
click at [41, 131] on p "Location" at bounding box center [39, 134] width 25 height 7
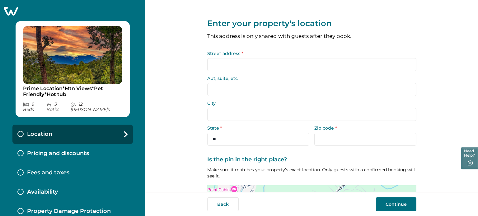
click at [254, 69] on input "Street address *" at bounding box center [311, 64] width 209 height 13
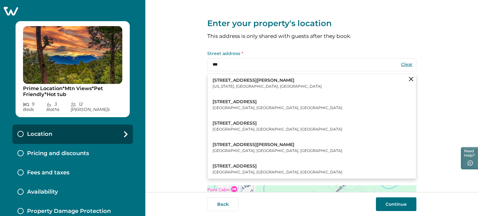
click at [244, 81] on p "[STREET_ADDRESS][PERSON_NAME]" at bounding box center [266, 80] width 109 height 6
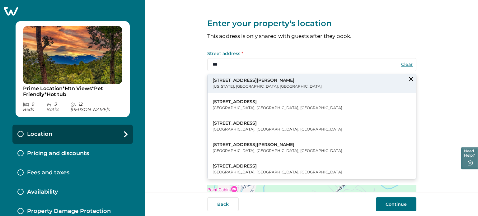
type input "**********"
type input "********"
select select "**"
type input "*****"
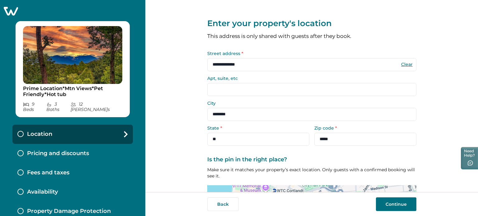
click at [392, 201] on button "Continue" at bounding box center [396, 204] width 40 height 14
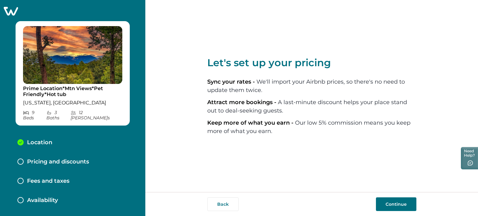
click at [392, 201] on button "Continue" at bounding box center [396, 204] width 40 height 14
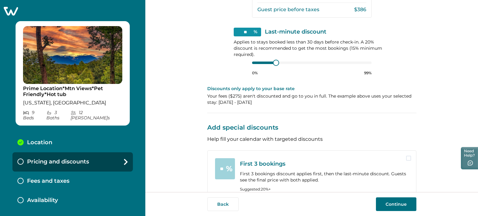
scroll to position [234, 0]
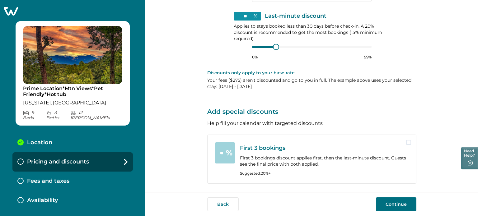
click at [396, 202] on button "Continue" at bounding box center [396, 204] width 40 height 14
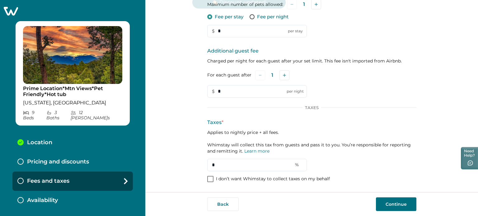
scroll to position [111, 0]
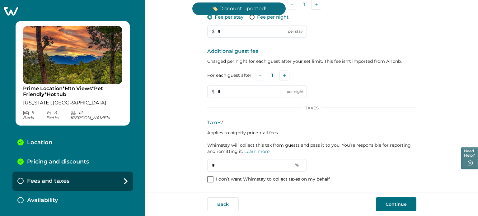
click at [292, 183] on div "Additional Fees Pet fee Only applies when a guest says they're bringing a pet. …" at bounding box center [311, 73] width 209 height 221
click at [291, 180] on p "I don’t want Whimstay to collect taxes on my behalf" at bounding box center [273, 179] width 114 height 6
click at [392, 202] on button "Continue" at bounding box center [396, 204] width 40 height 14
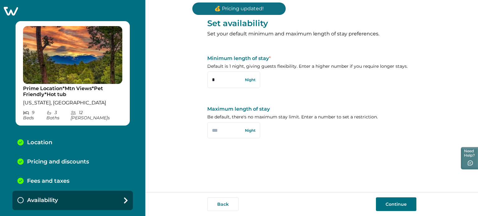
click at [392, 202] on button "Continue" at bounding box center [396, 204] width 40 height 14
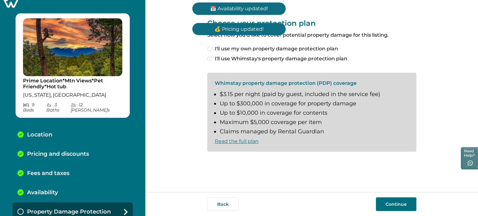
click at [209, 47] on span at bounding box center [209, 48] width 5 height 5
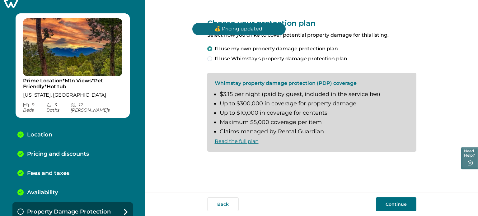
click at [396, 202] on button "Continue" at bounding box center [396, 204] width 40 height 14
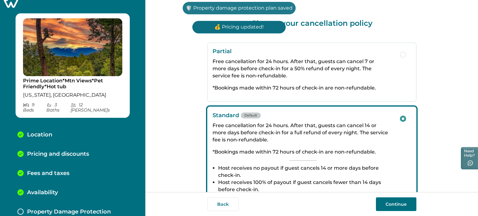
scroll to position [27, 0]
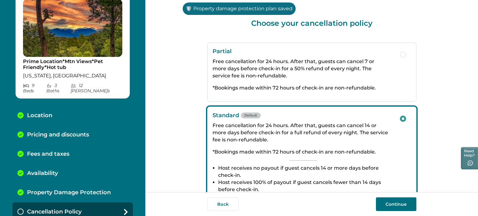
click at [396, 202] on button "Continue" at bounding box center [396, 204] width 40 height 14
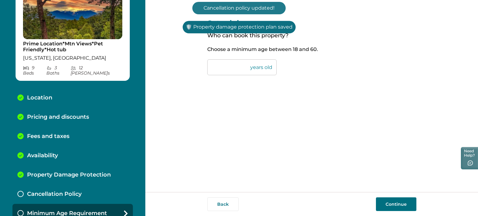
scroll to position [46, 0]
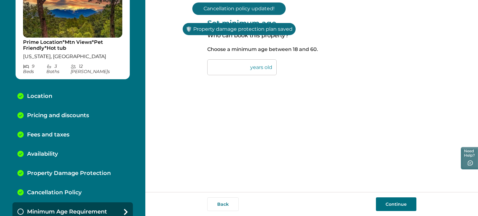
click at [396, 202] on button "Continue" at bounding box center [396, 204] width 40 height 14
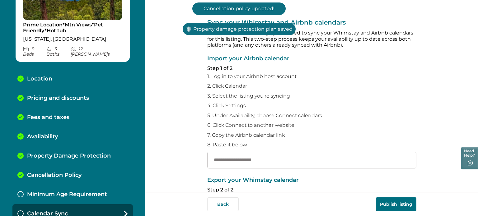
scroll to position [66, 0]
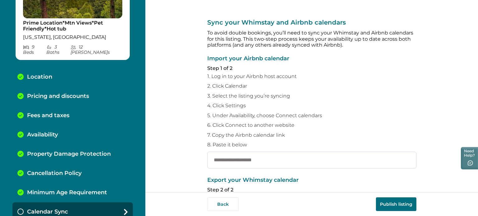
click at [239, 155] on input "text" at bounding box center [311, 160] width 209 height 17
paste input "**********"
type input "**********"
click at [392, 201] on button "Publish listing" at bounding box center [396, 204] width 40 height 14
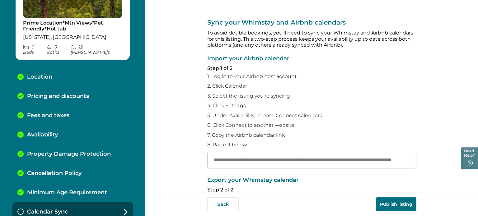
scroll to position [0, 0]
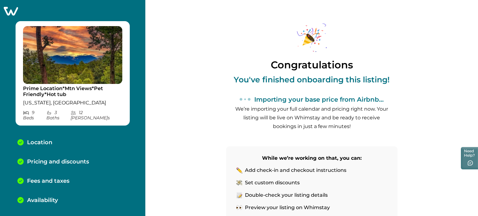
click at [9, 10] on icon at bounding box center [11, 11] width 14 height 9
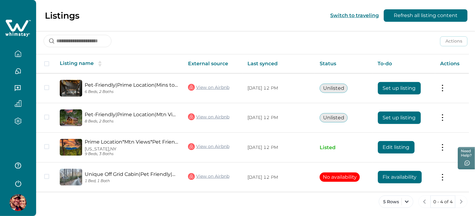
scroll to position [83, 0]
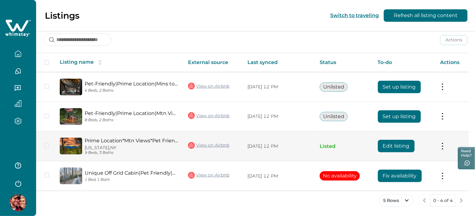
click at [397, 146] on button "Edit listing" at bounding box center [396, 146] width 37 height 12
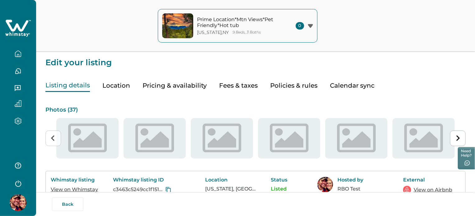
click at [195, 82] on button "Pricing & availability" at bounding box center [174, 85] width 64 height 13
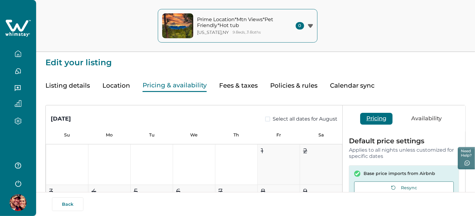
type input "**"
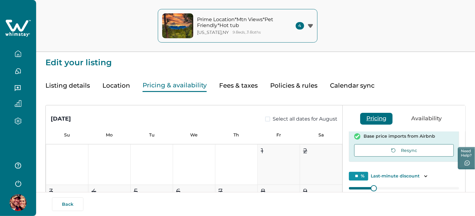
click at [67, 85] on button "Listing details" at bounding box center [67, 85] width 44 height 13
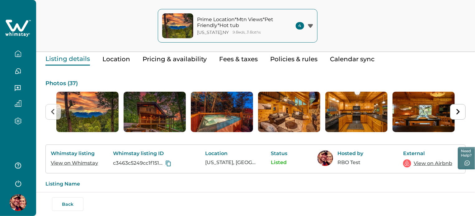
scroll to position [62, 0]
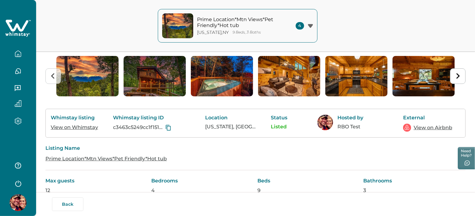
click at [81, 130] on link "View on Whimstay" at bounding box center [74, 127] width 47 height 6
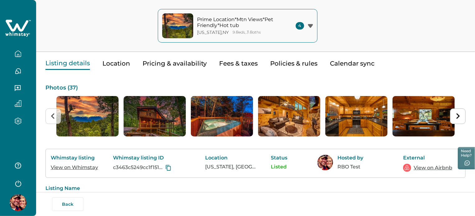
scroll to position [0, 0]
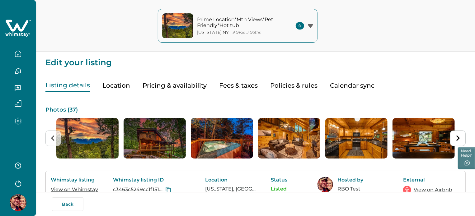
click at [145, 88] on button "Pricing & availability" at bounding box center [174, 85] width 64 height 13
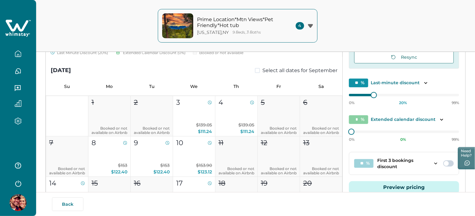
scroll to position [280, 0]
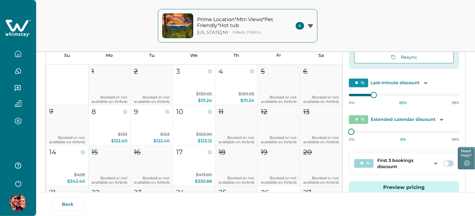
click at [444, 161] on span at bounding box center [445, 163] width 5 height 5
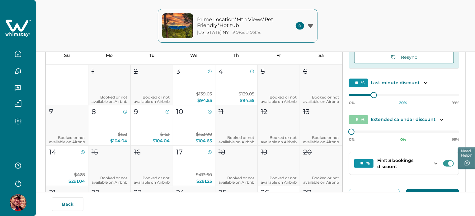
click at [417, 189] on button "Save" at bounding box center [432, 195] width 53 height 12
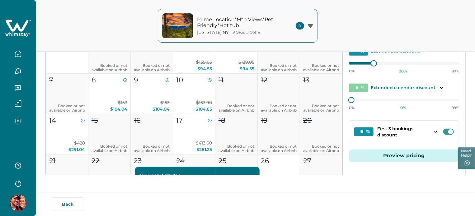
scroll to position [126, 0]
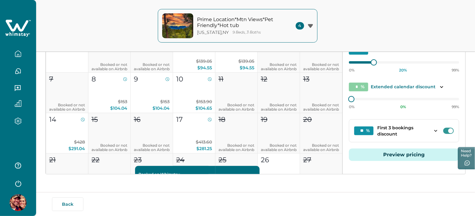
click at [448, 132] on span at bounding box center [450, 130] width 5 height 5
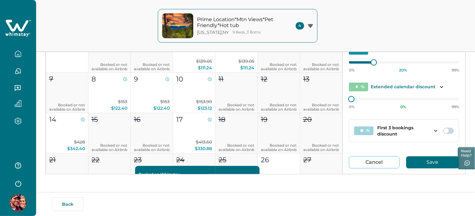
click at [430, 161] on button "Save" at bounding box center [432, 162] width 53 height 12
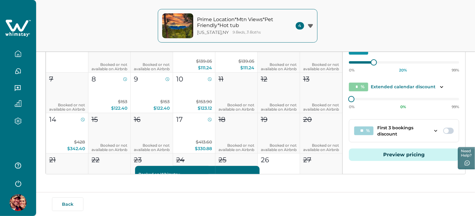
click at [444, 130] on span at bounding box center [445, 130] width 5 height 5
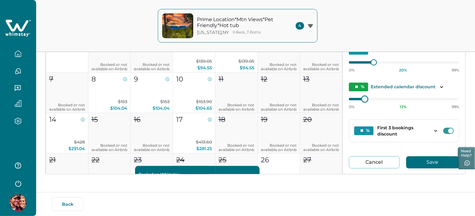
type input "**"
click at [372, 100] on div "0% 22 % 99%" at bounding box center [404, 102] width 110 height 16
click at [416, 163] on button "Save" at bounding box center [432, 162] width 53 height 12
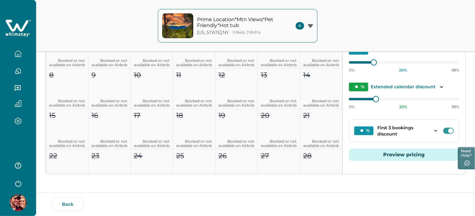
scroll to position [1804, 0]
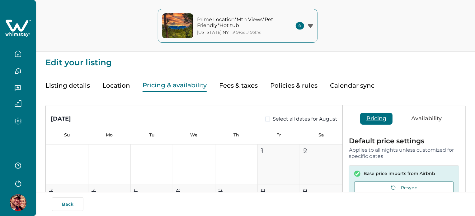
type input "**"
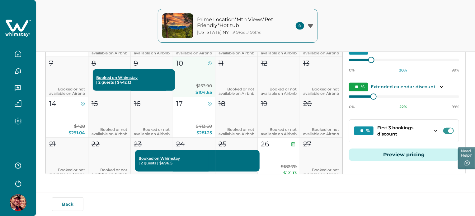
scroll to position [311, 0]
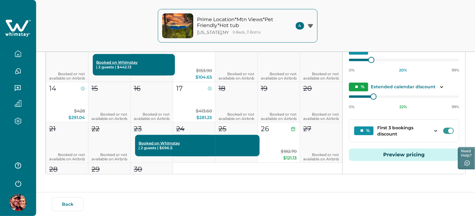
click at [443, 130] on span at bounding box center [448, 131] width 11 height 6
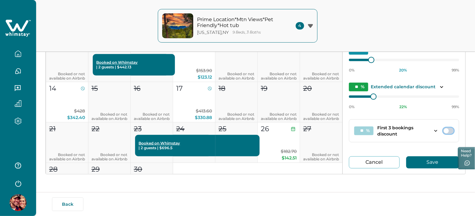
click at [445, 128] on span at bounding box center [448, 131] width 11 height 6
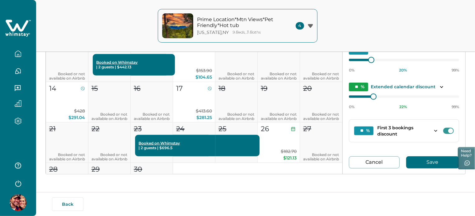
click at [445, 128] on span at bounding box center [448, 131] width 11 height 6
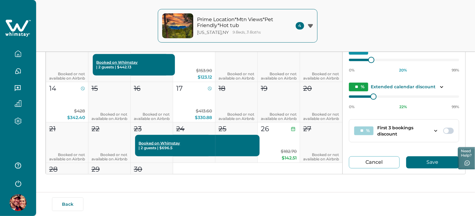
click at [445, 128] on span at bounding box center [448, 131] width 11 height 6
click at [435, 158] on button "Save" at bounding box center [432, 162] width 53 height 12
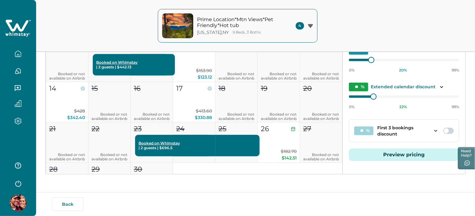
click at [443, 129] on span at bounding box center [448, 131] width 11 height 6
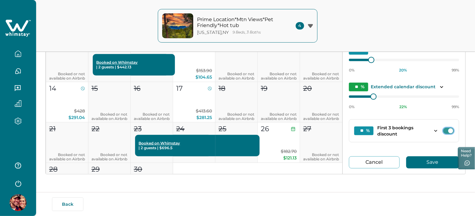
click at [369, 159] on button "Cancel" at bounding box center [374, 162] width 51 height 12
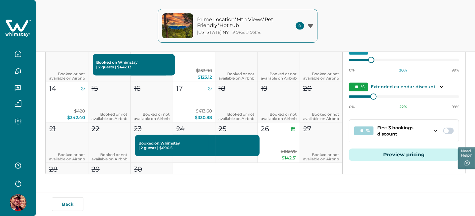
click at [447, 128] on span at bounding box center [448, 131] width 11 height 6
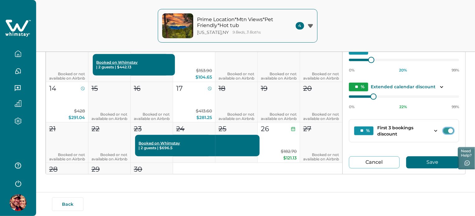
click at [439, 158] on button "Save" at bounding box center [432, 162] width 53 height 12
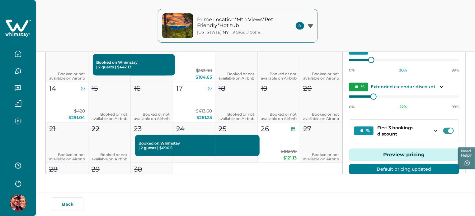
click at [444, 130] on span at bounding box center [448, 131] width 11 height 6
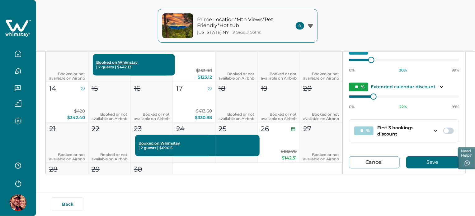
click at [387, 161] on button "Cancel" at bounding box center [374, 162] width 51 height 12
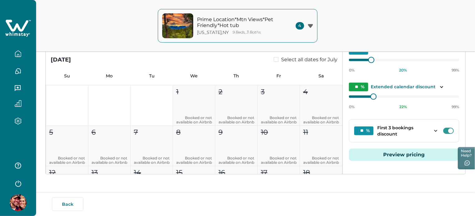
scroll to position [2922, 0]
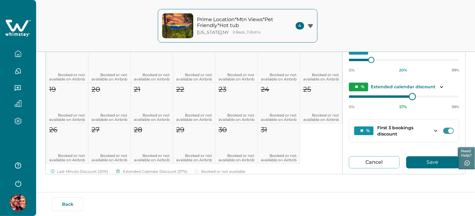
type input "**"
click at [375, 96] on div at bounding box center [404, 96] width 110 height 5
click at [406, 157] on button "Save" at bounding box center [432, 162] width 53 height 12
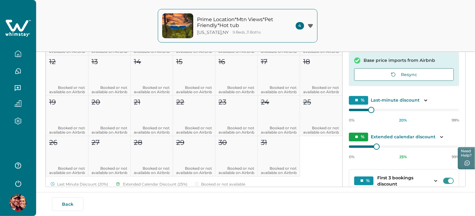
scroll to position [113, 0]
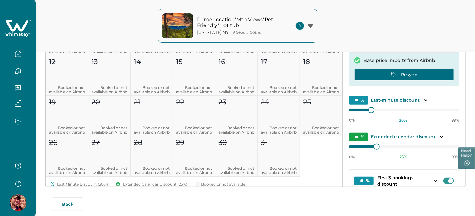
click at [398, 75] on button "Resync" at bounding box center [404, 74] width 100 height 12
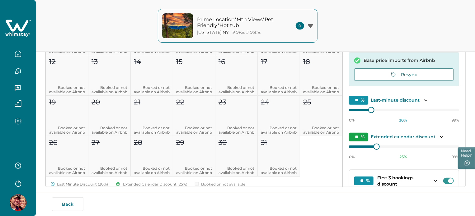
click at [19, 55] on icon "button" at bounding box center [18, 53] width 7 height 7
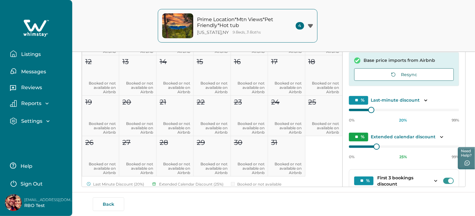
click at [19, 55] on p "Listings" at bounding box center [29, 54] width 21 height 6
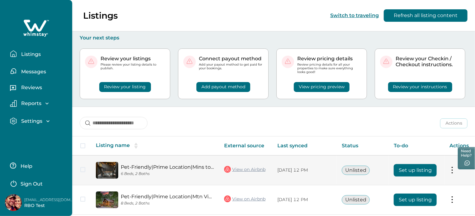
click at [362, 156] on td "Unlisted" at bounding box center [362, 170] width 52 height 30
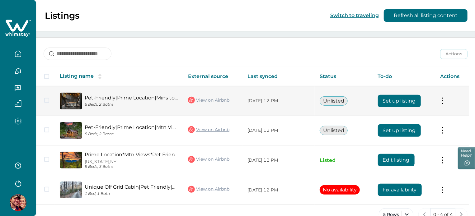
scroll to position [70, 0]
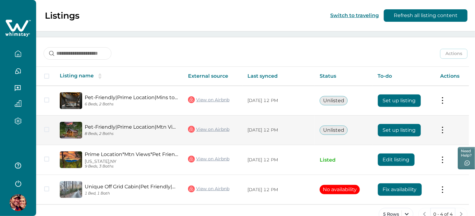
click at [209, 127] on link "View on Airbnb" at bounding box center [208, 129] width 41 height 8
click at [407, 131] on button "Set up listing" at bounding box center [399, 130] width 43 height 12
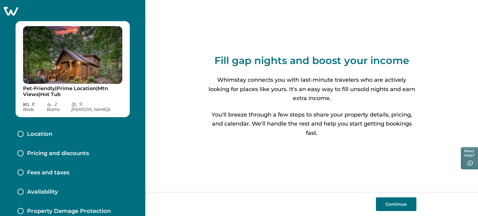
click at [388, 206] on button "Continue" at bounding box center [396, 204] width 40 height 14
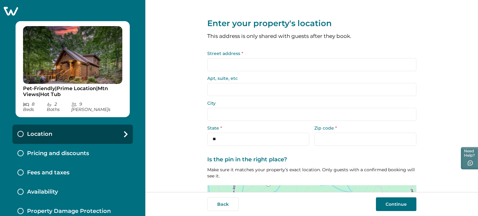
click at [248, 62] on input "Street address *" at bounding box center [311, 64] width 209 height 13
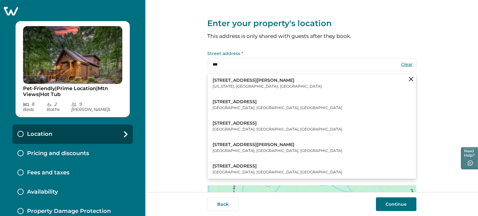
click at [257, 75] on button "123 William Street New York, NY, USA" at bounding box center [311, 83] width 208 height 19
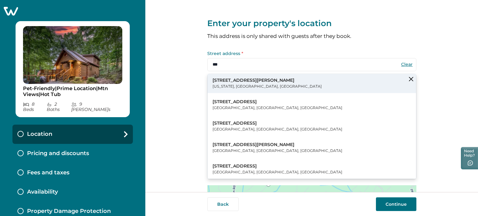
type input "**********"
type input "********"
select select "**"
type input "*****"
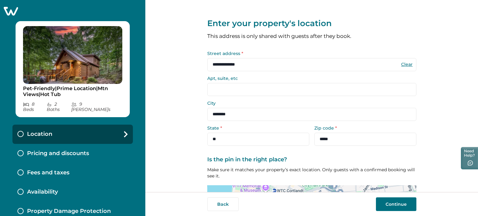
click at [395, 207] on button "Continue" at bounding box center [396, 204] width 40 height 14
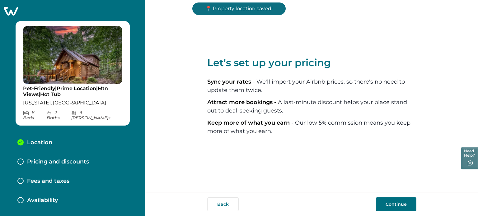
click at [395, 207] on button "Continue" at bounding box center [396, 204] width 40 height 14
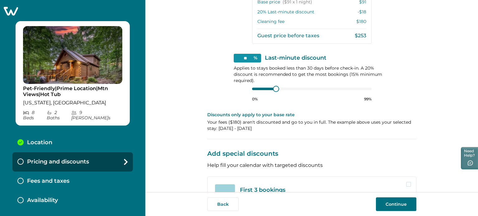
scroll to position [234, 0]
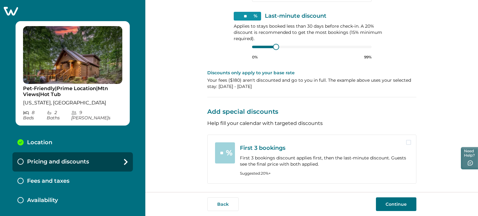
click at [404, 202] on button "Continue" at bounding box center [396, 204] width 40 height 14
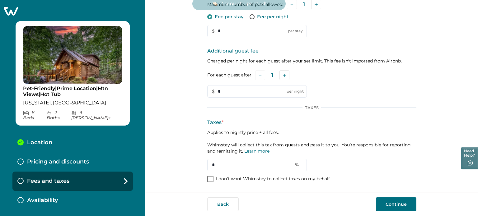
scroll to position [111, 0]
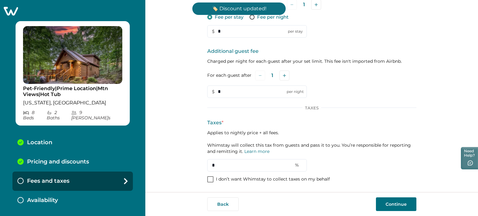
click at [236, 173] on div "Additional Fees Pet fee Only applies when a guest says they're bringing a pet. …" at bounding box center [311, 73] width 209 height 221
click at [236, 178] on p "I don’t want Whimstay to collect taxes on my behalf" at bounding box center [273, 179] width 114 height 6
click at [398, 201] on button "Continue" at bounding box center [396, 204] width 40 height 14
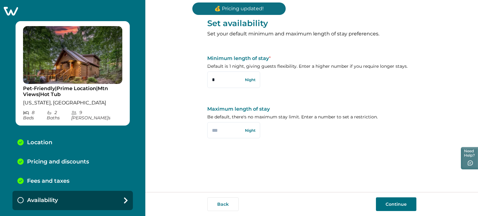
click at [398, 201] on button "Continue" at bounding box center [396, 204] width 40 height 14
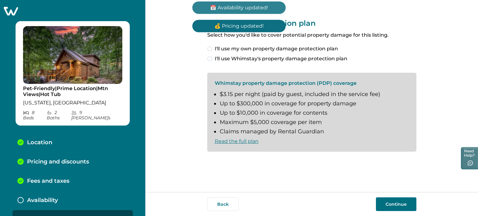
scroll to position [8, 0]
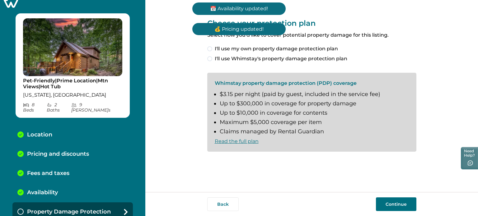
click at [221, 50] on span "I'll use my own property damage protection plan" at bounding box center [276, 48] width 123 height 7
click at [393, 203] on button "Continue" at bounding box center [396, 204] width 40 height 14
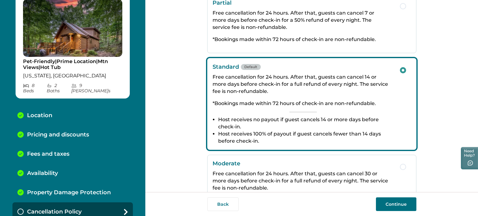
scroll to position [124, 0]
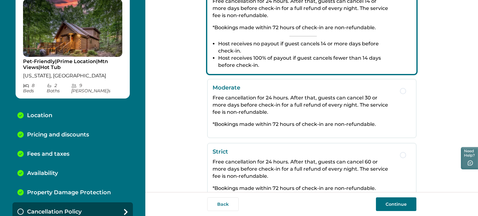
click at [400, 205] on button "Continue" at bounding box center [396, 204] width 40 height 14
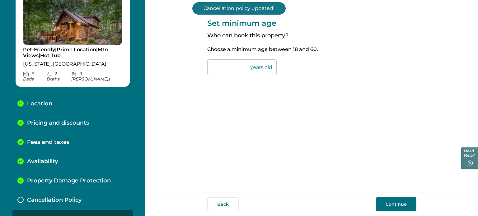
scroll to position [46, 0]
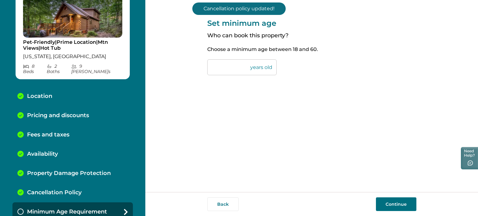
click at [397, 200] on button "Continue" at bounding box center [396, 204] width 40 height 14
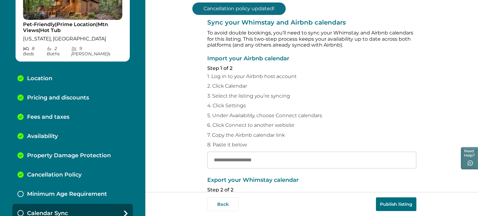
scroll to position [66, 0]
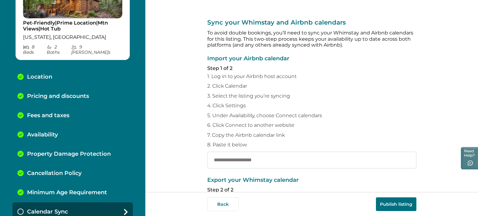
click at [296, 156] on input "text" at bounding box center [311, 160] width 209 height 17
paste input "**********"
type input "**********"
click at [398, 204] on button "Publish listing" at bounding box center [396, 204] width 40 height 14
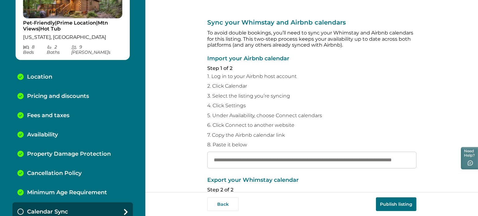
scroll to position [0, 0]
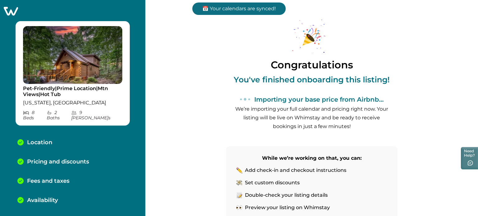
click at [13, 14] on icon at bounding box center [11, 11] width 14 height 9
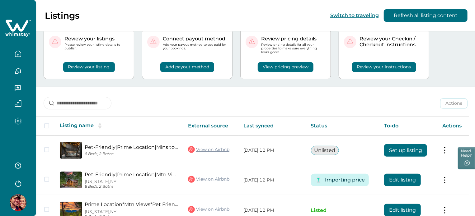
scroll to position [31, 0]
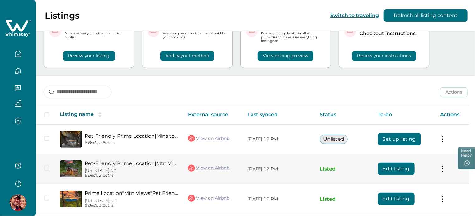
click at [384, 165] on button "Edit listing" at bounding box center [396, 169] width 37 height 12
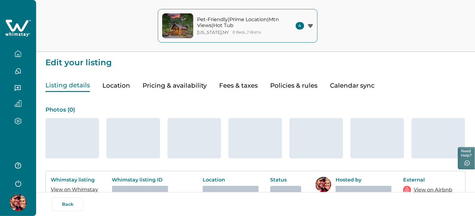
click at [78, 104] on div "Photos ( 0 ) Whimstay listing View on Whimstay Whimstay listing ID Location Sta…" at bounding box center [255, 209] width 420 height 235
click at [78, 187] on link "View on Whimstay" at bounding box center [74, 190] width 47 height 6
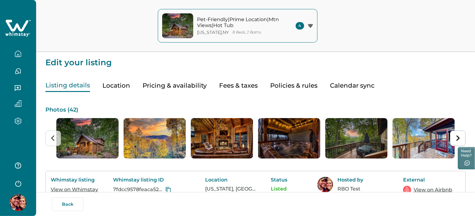
click at [172, 90] on button "Pricing & availability" at bounding box center [174, 85] width 64 height 13
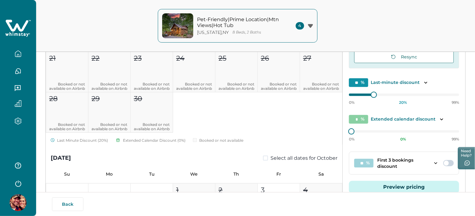
scroll to position [435, 0]
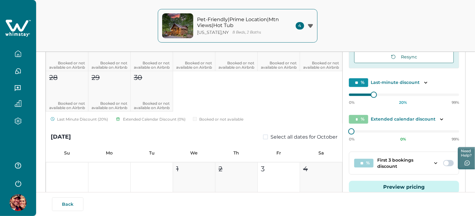
click at [444, 165] on span at bounding box center [448, 163] width 11 height 6
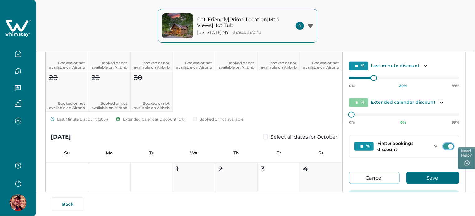
scroll to position [70, 0]
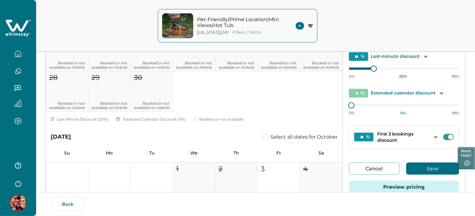
click at [430, 166] on button "Save" at bounding box center [432, 169] width 53 height 12
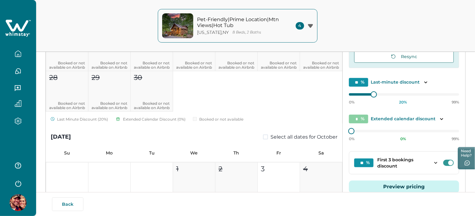
scroll to position [44, 0]
drag, startPoint x: 352, startPoint y: 134, endPoint x: 368, endPoint y: 138, distance: 16.3
click at [368, 138] on div "0% 0 % 99%" at bounding box center [404, 134] width 110 height 16
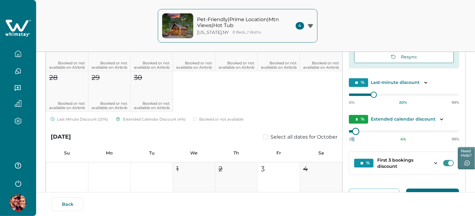
type input "*"
click at [356, 132] on div at bounding box center [359, 132] width 6 height 6
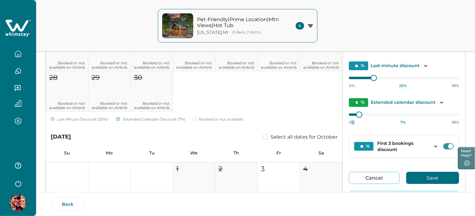
scroll to position [70, 0]
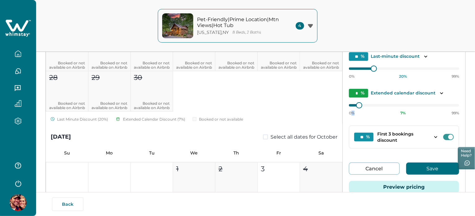
click at [416, 164] on button "Save" at bounding box center [432, 169] width 53 height 12
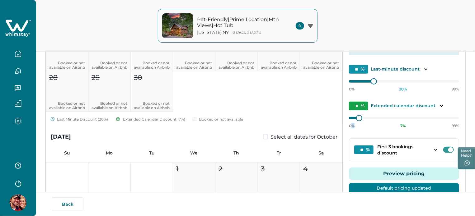
scroll to position [44, 0]
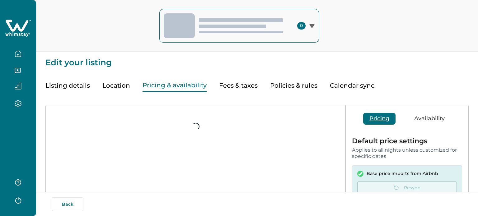
type input "*"
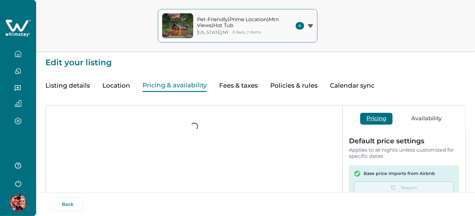
type input "*"
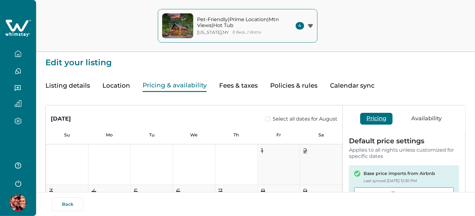
type input "**"
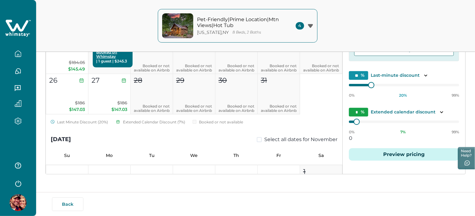
scroll to position [622, 0]
